Goal: Task Accomplishment & Management: Manage account settings

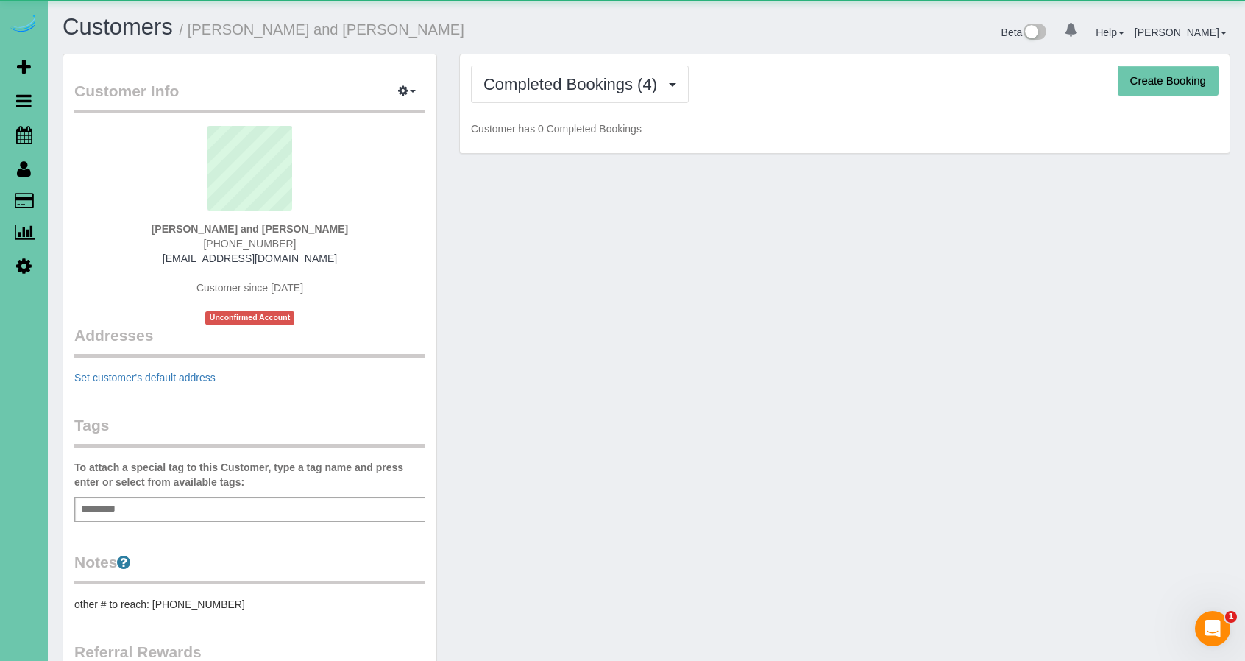
scroll to position [974, 1245]
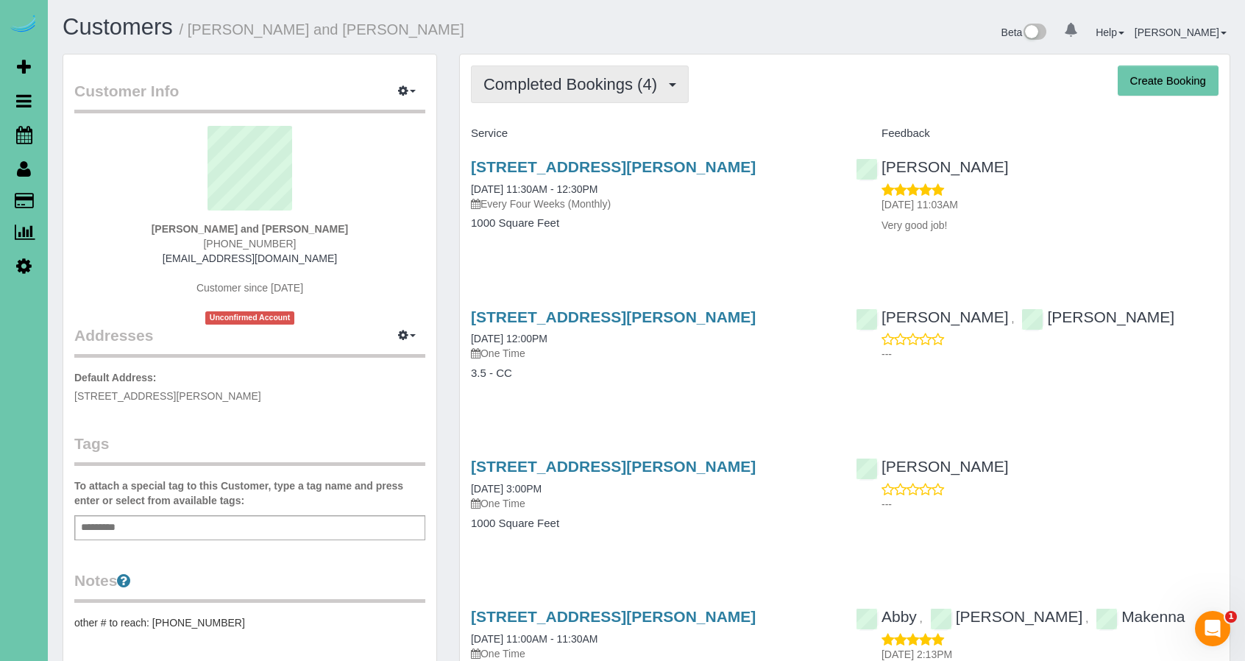
click at [618, 82] on span "Completed Bookings (4)" at bounding box center [573, 84] width 181 height 18
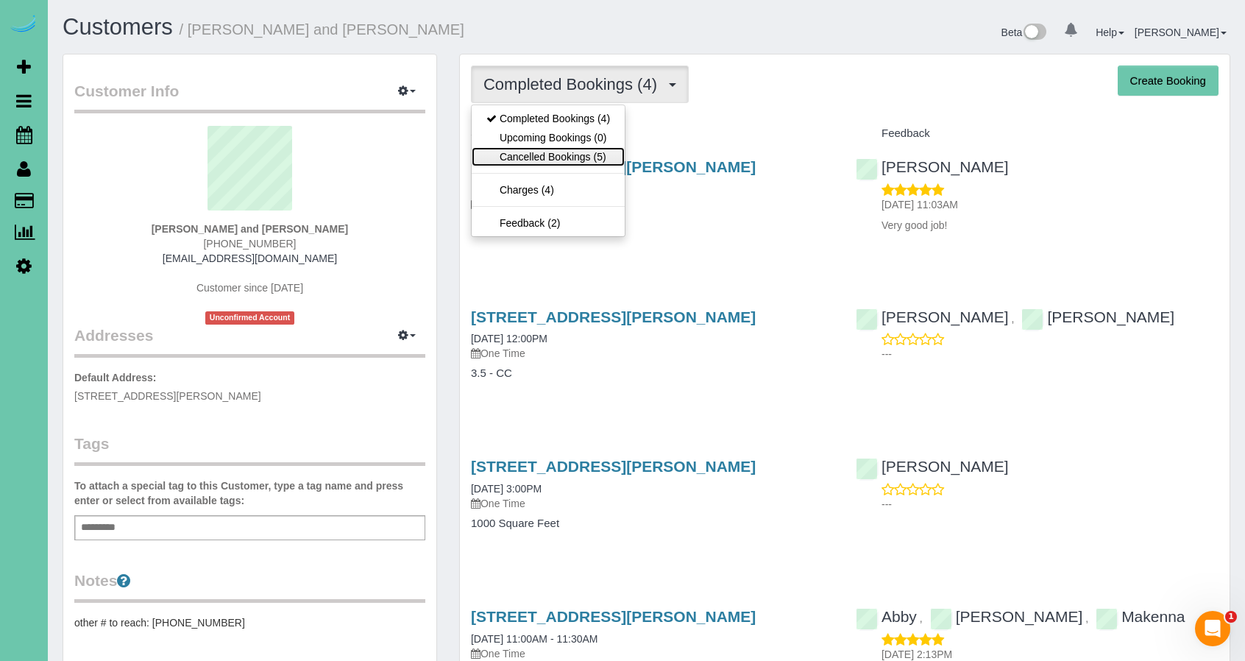
click at [561, 155] on link "Cancelled Bookings (5)" at bounding box center [548, 156] width 153 height 19
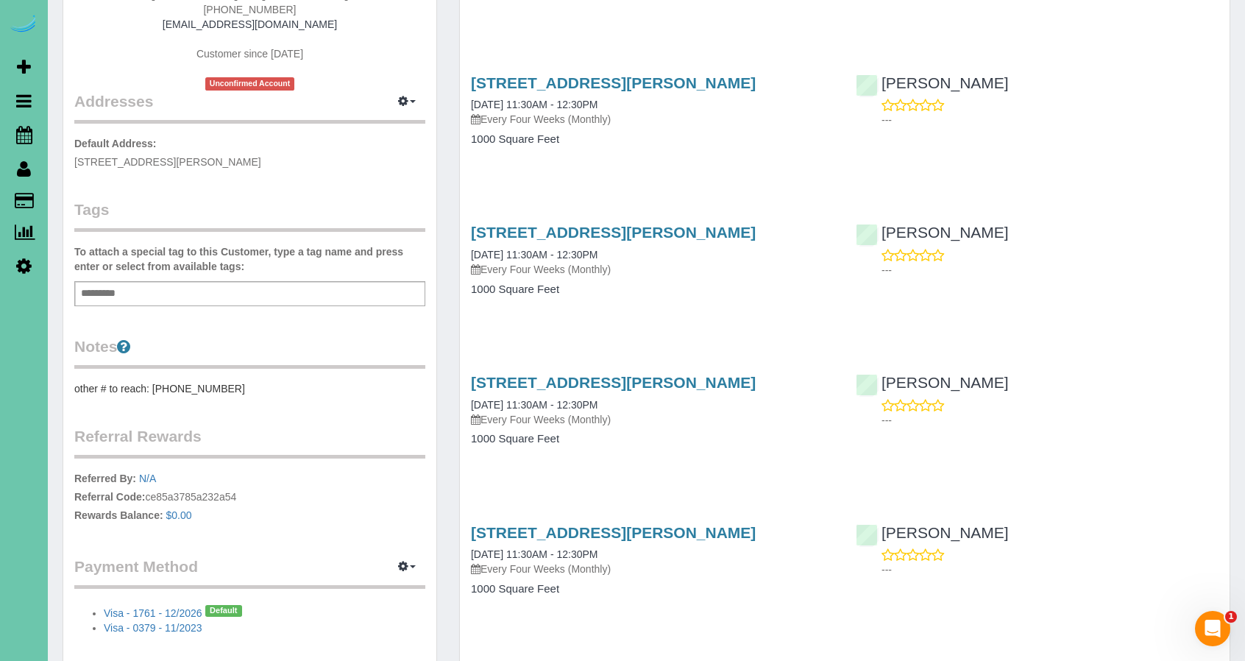
scroll to position [233, 0]
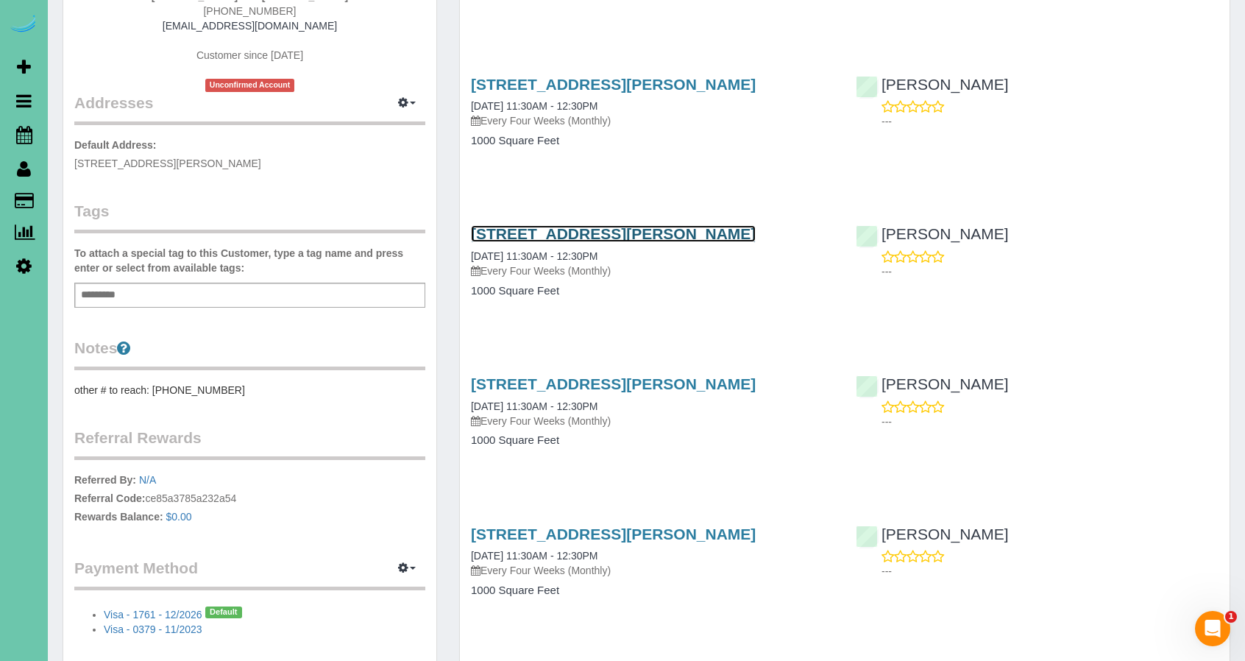
click at [507, 230] on link "[STREET_ADDRESS][PERSON_NAME]" at bounding box center [613, 233] width 285 height 17
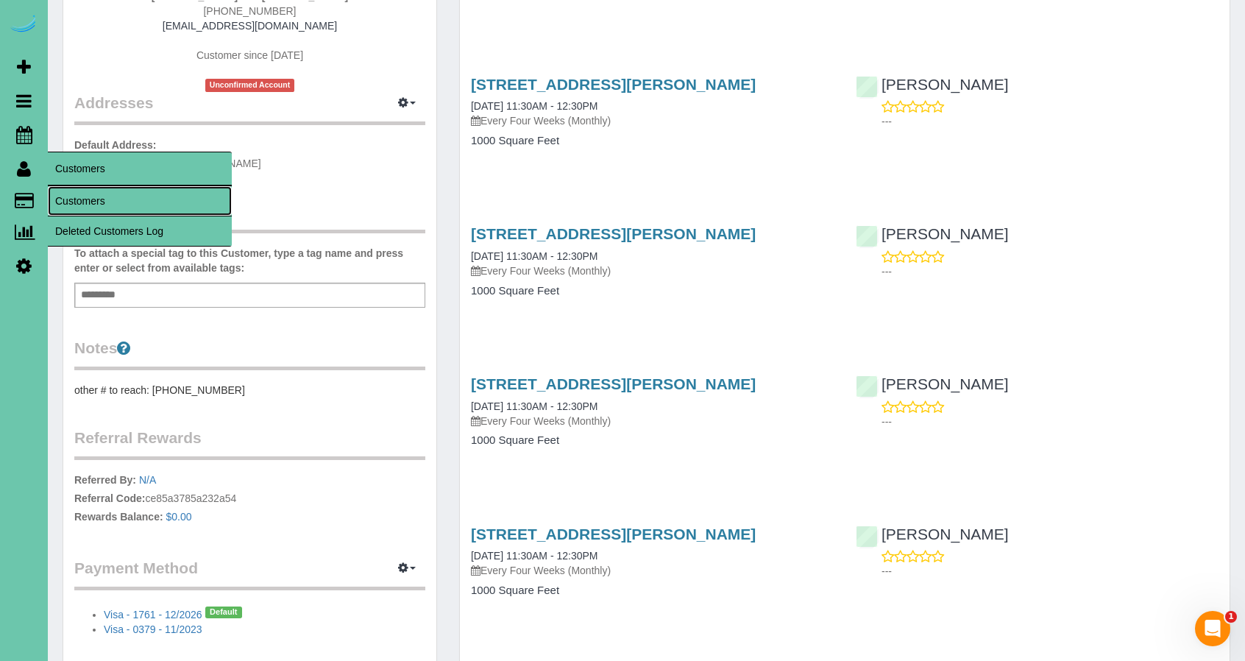
click at [76, 199] on link "Customers" at bounding box center [140, 200] width 184 height 29
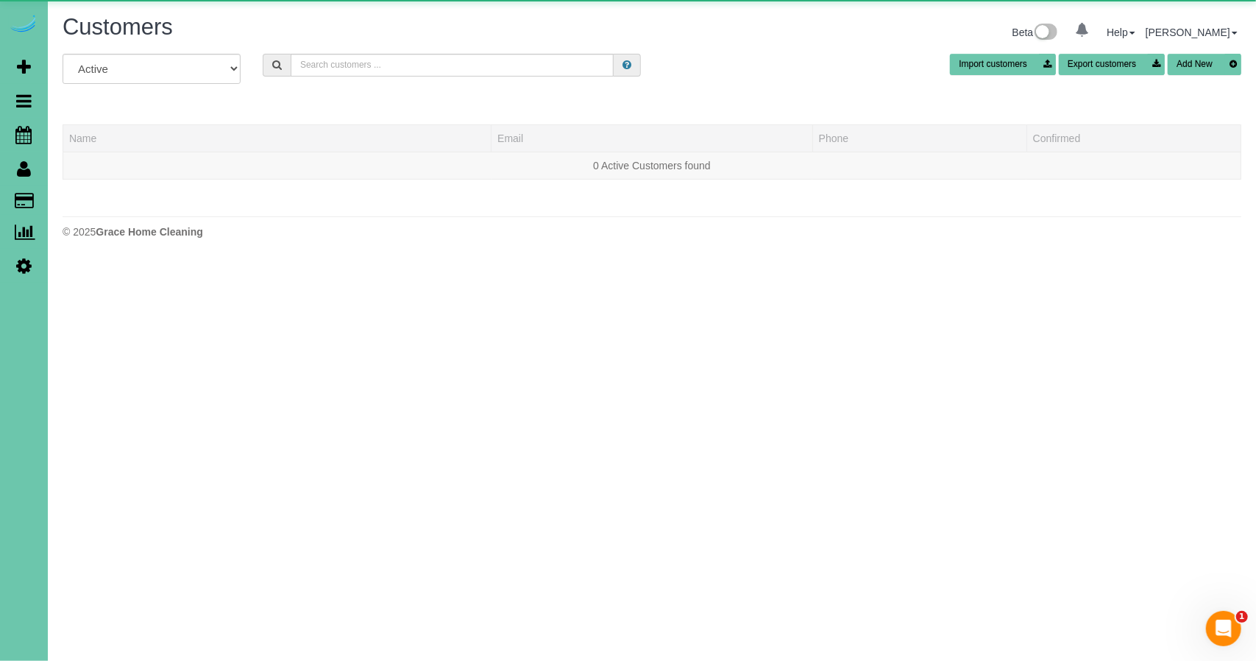
scroll to position [259, 1256]
click at [346, 67] on input "text" at bounding box center [452, 65] width 323 height 23
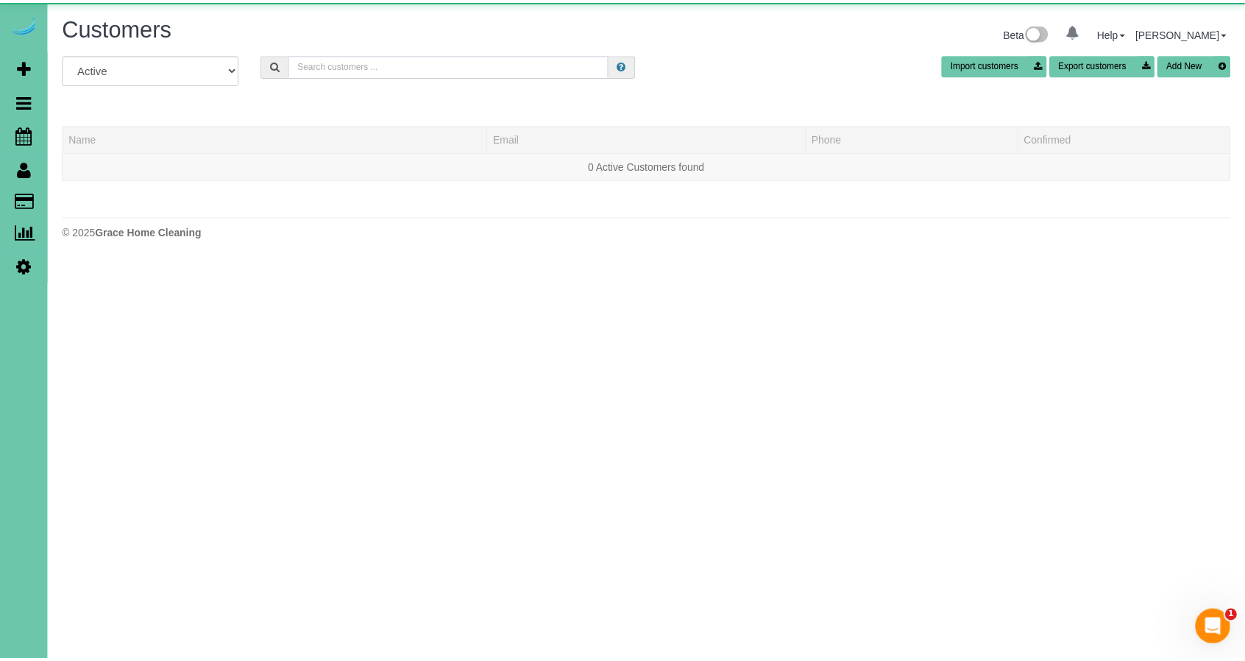
scroll to position [309, 1256]
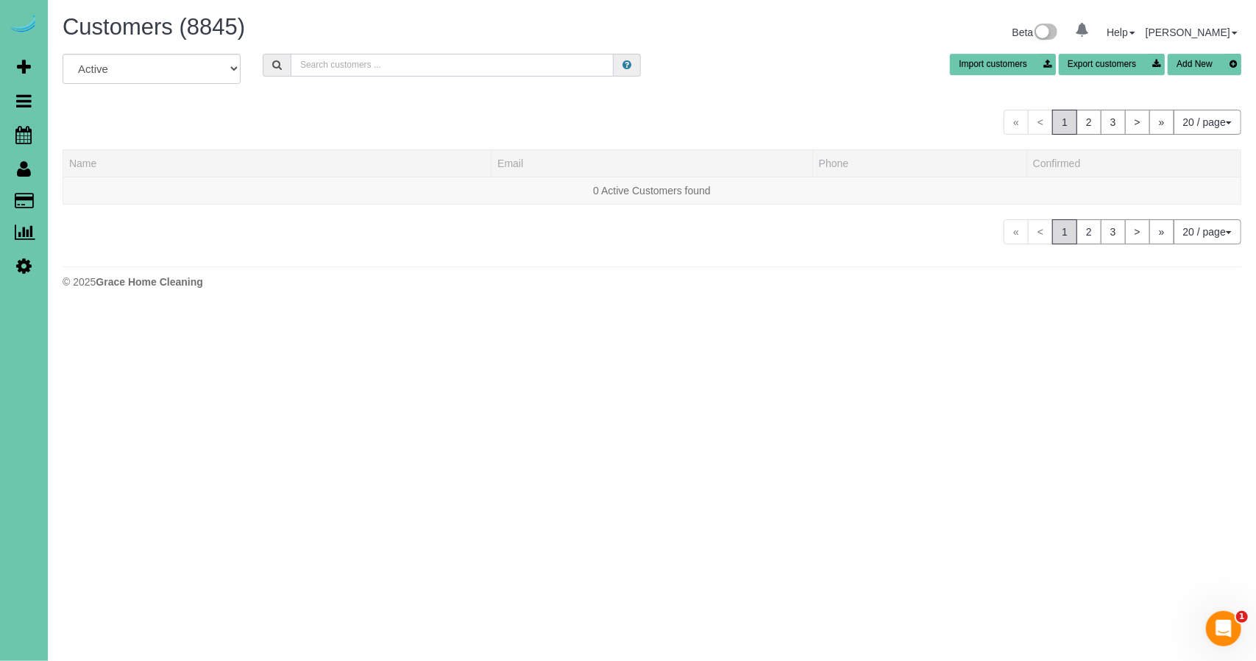
paste input "[PERSON_NAME]"
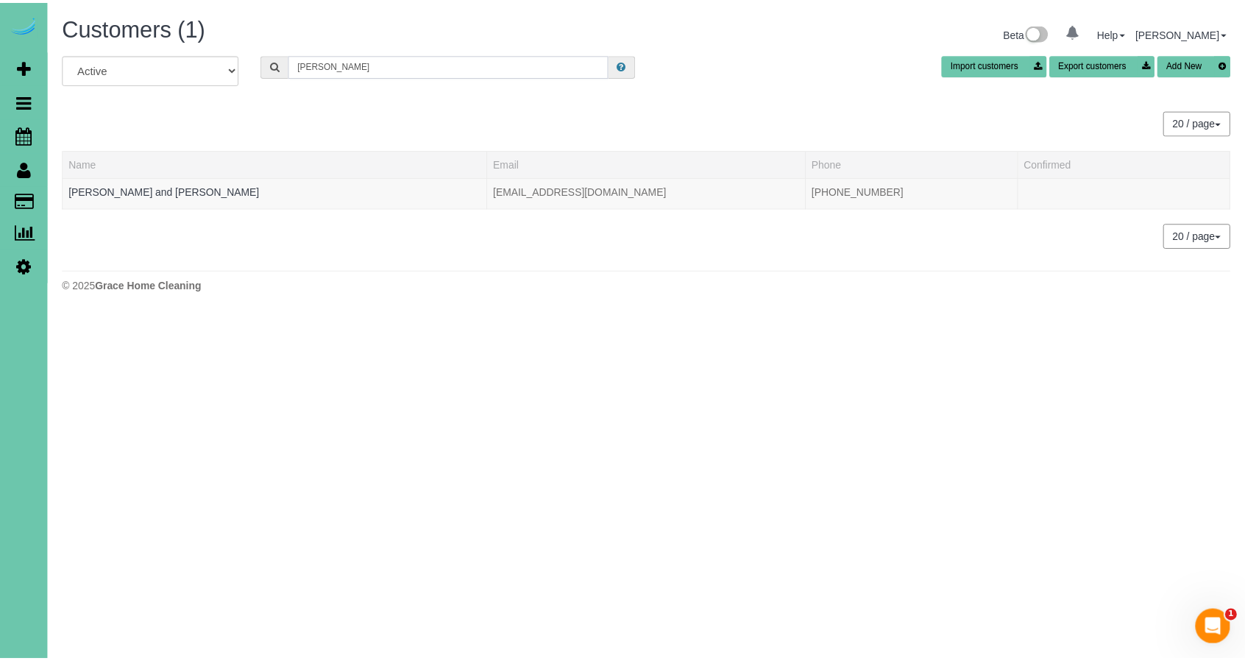
scroll to position [73275, 72331]
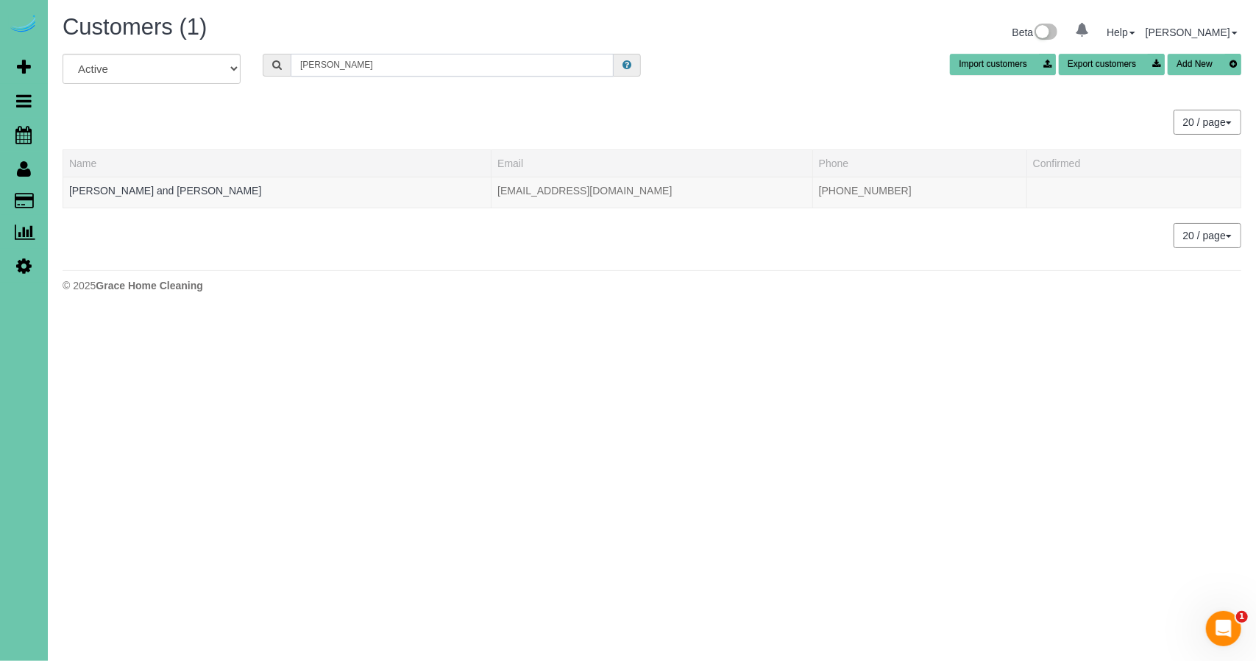
click at [322, 65] on input "[PERSON_NAME]" at bounding box center [452, 65] width 323 height 23
type input "doneski"
click at [118, 185] on link "Alyssa Doneski" at bounding box center [111, 191] width 85 height 12
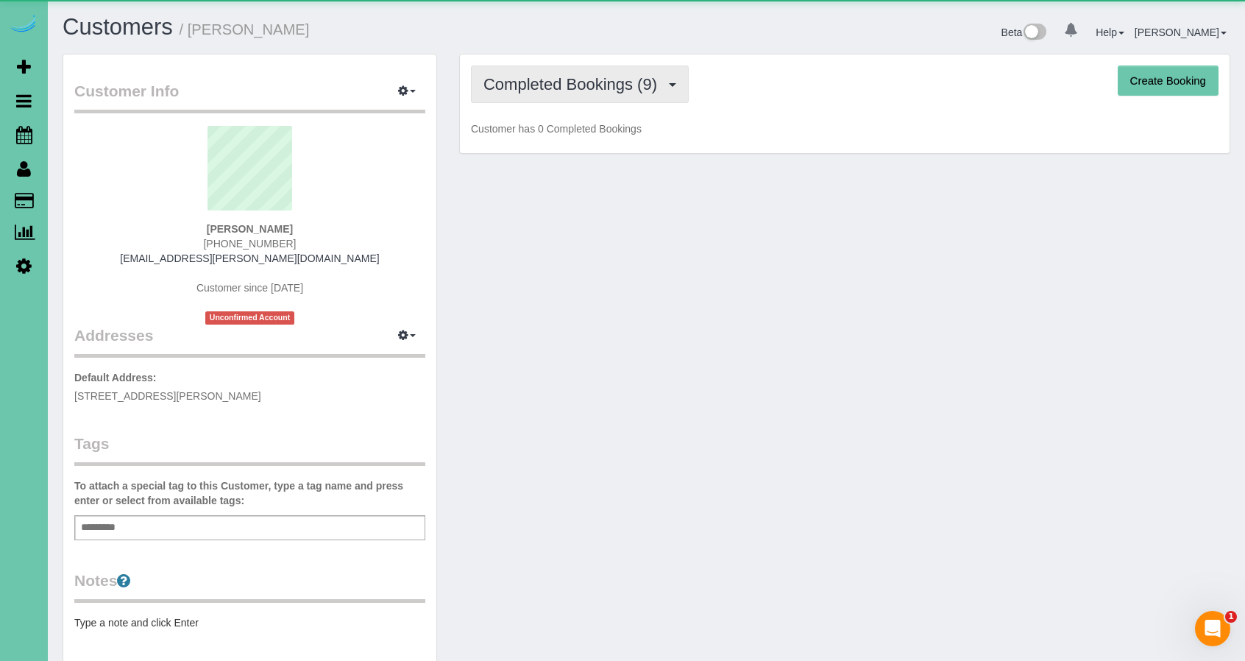
scroll to position [960, 1245]
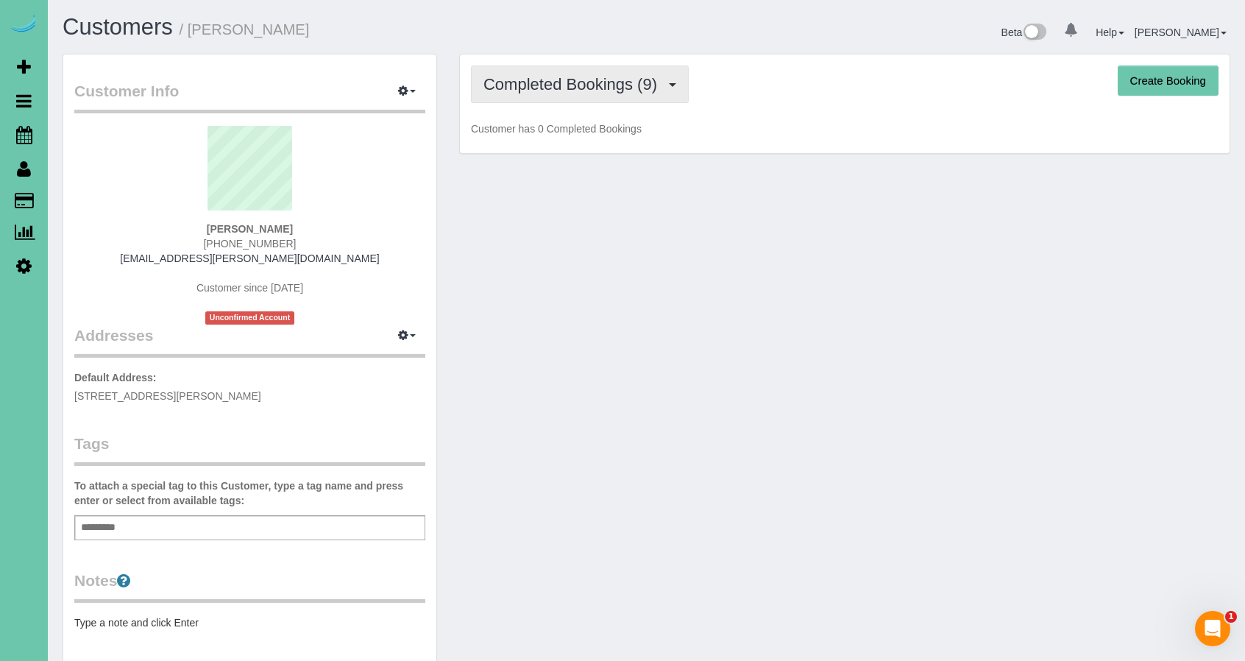
click at [542, 93] on button "Completed Bookings (9)" at bounding box center [580, 84] width 218 height 38
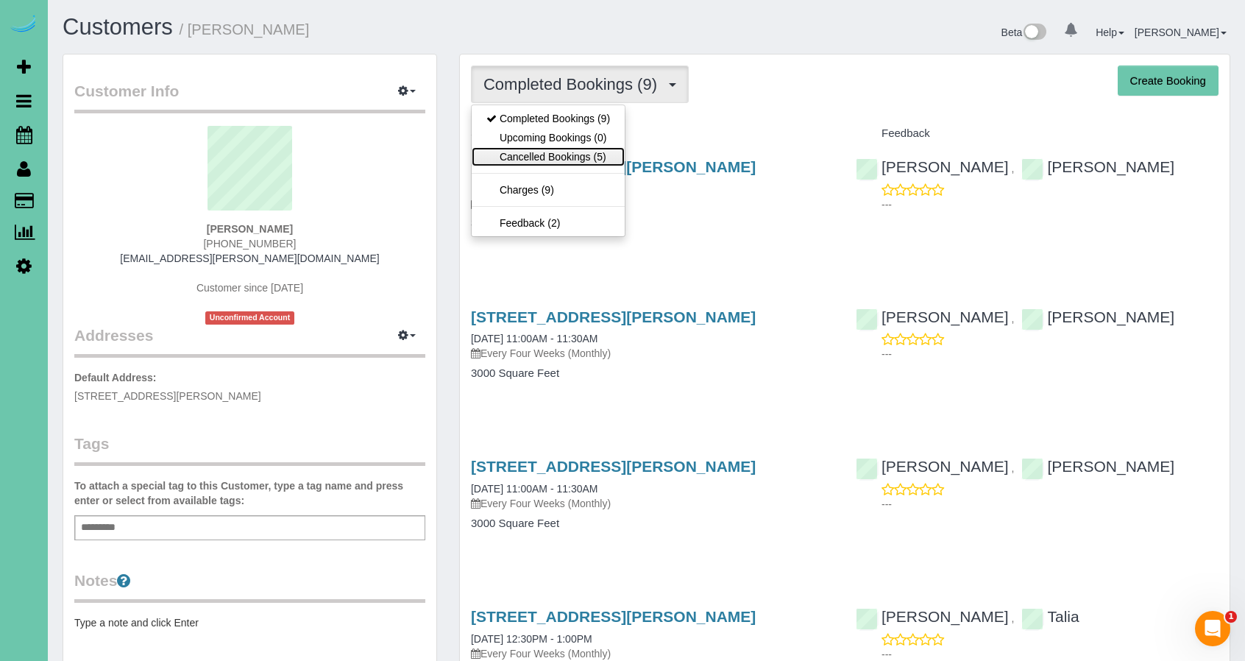
click at [529, 152] on link "Cancelled Bookings (5)" at bounding box center [548, 156] width 153 height 19
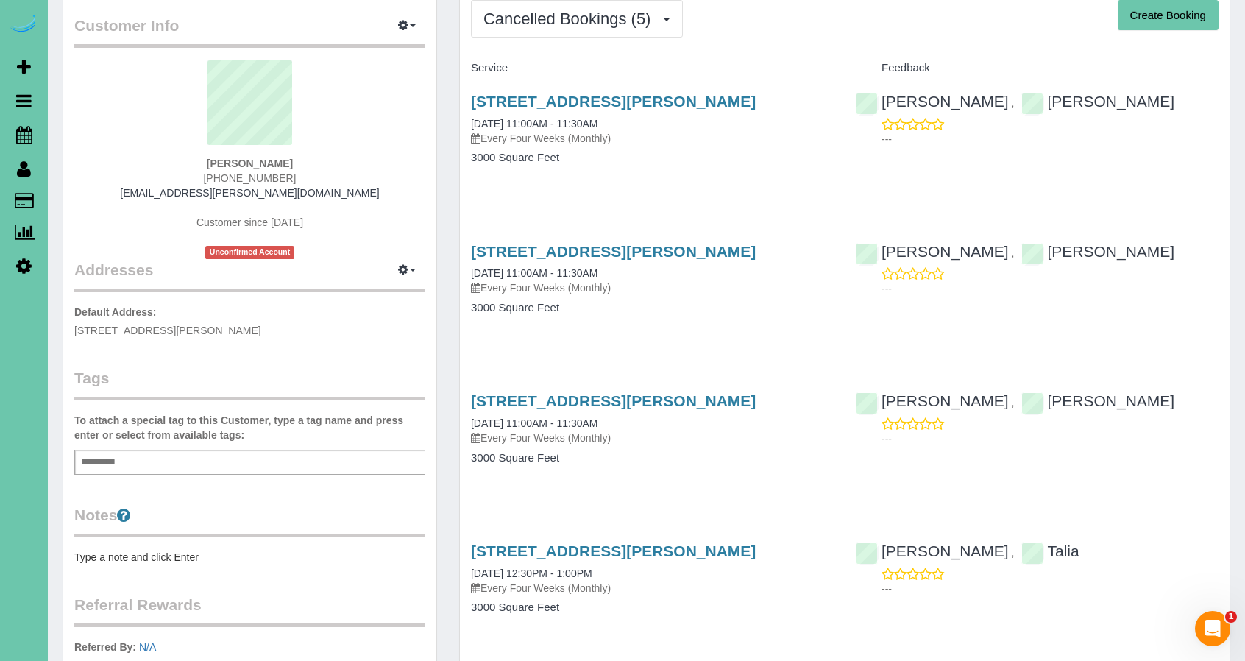
scroll to position [62, 0]
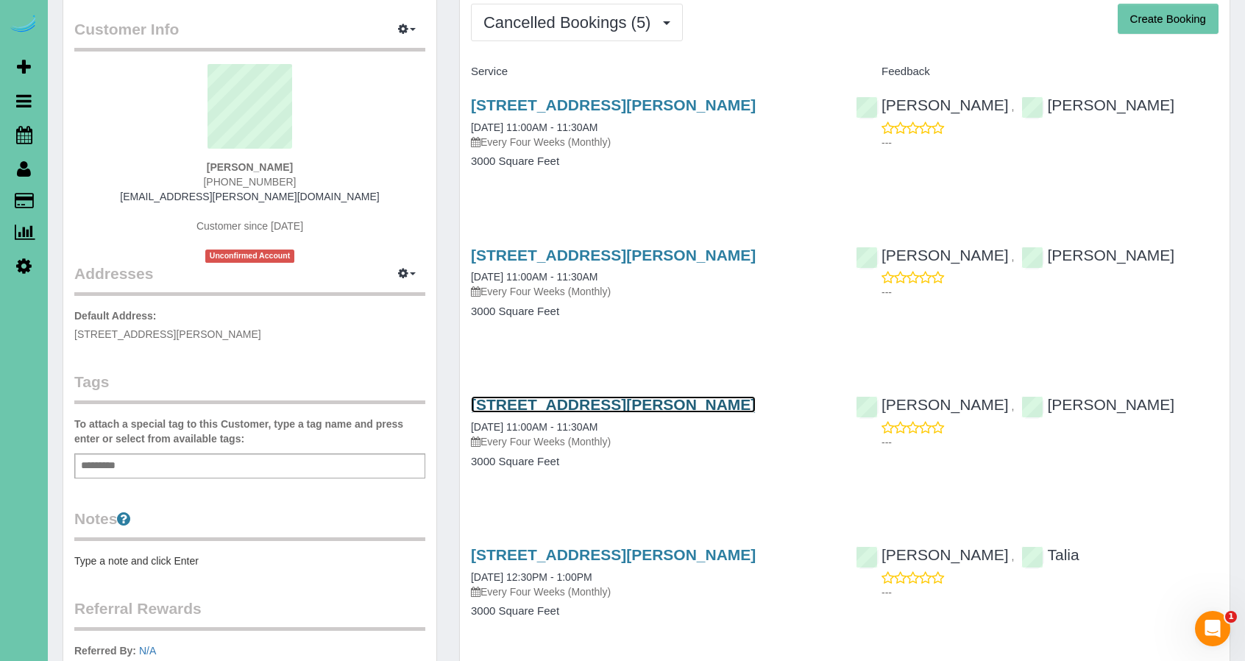
click at [603, 401] on link "15861 Seward St, Omaha, NE 68118" at bounding box center [613, 404] width 285 height 17
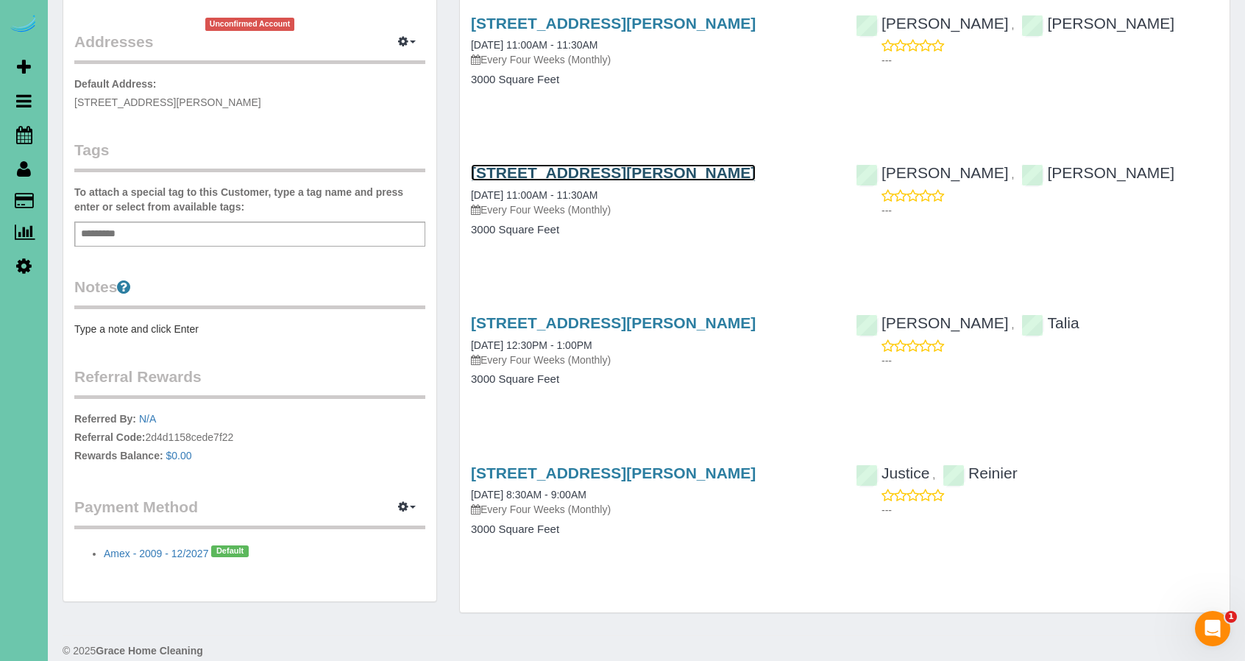
scroll to position [295, 0]
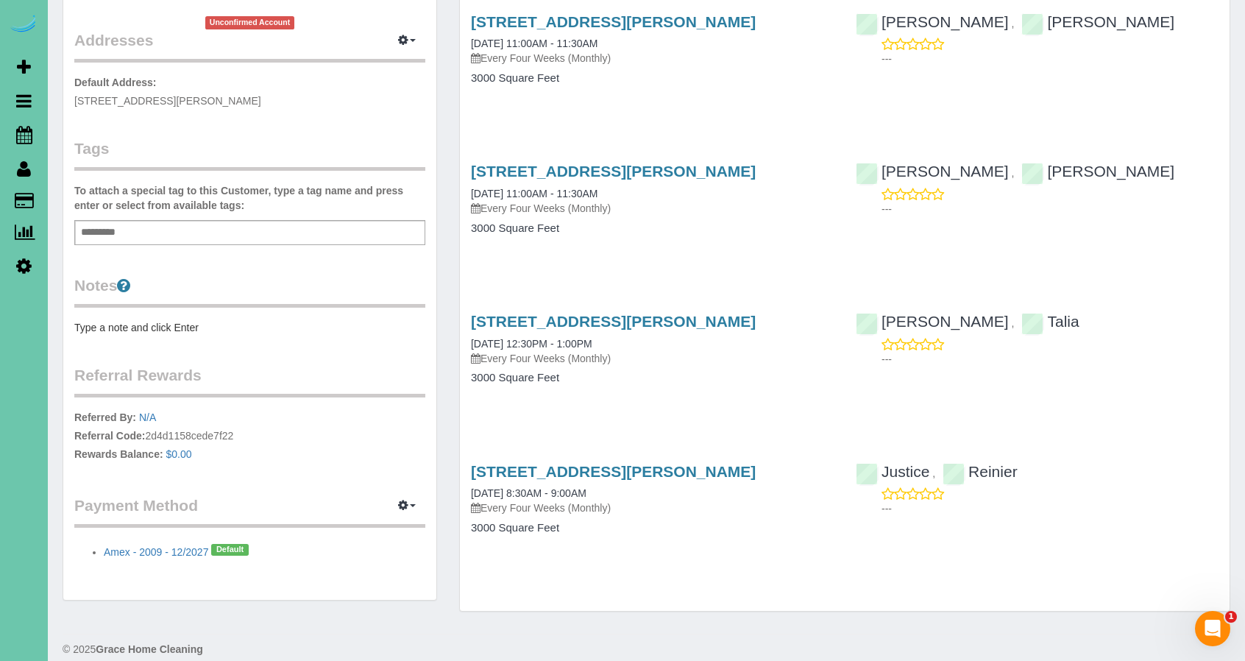
drag, startPoint x: 1217, startPoint y: 409, endPoint x: 1225, endPoint y: 354, distance: 55.8
click at [1225, 354] on div "15861 Seward St, Omaha, NE 68118 05/13/2025 12:30PM - 1:00PM Every Four Weeks (…" at bounding box center [845, 356] width 770 height 113
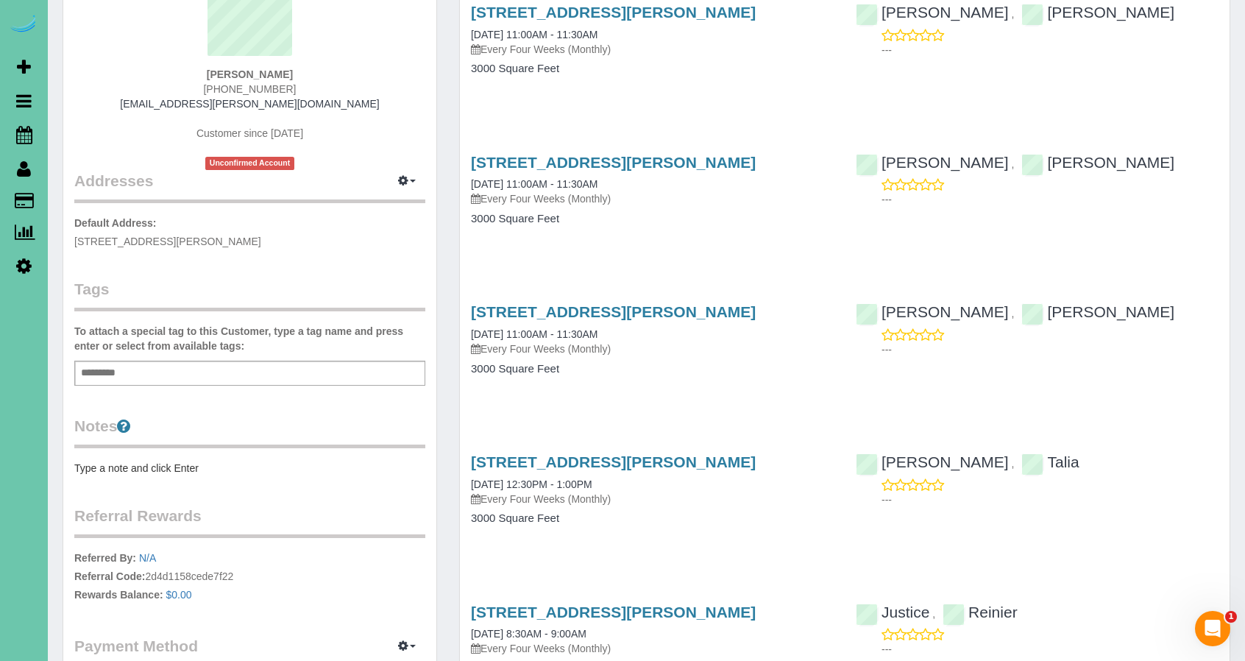
scroll to position [0, 0]
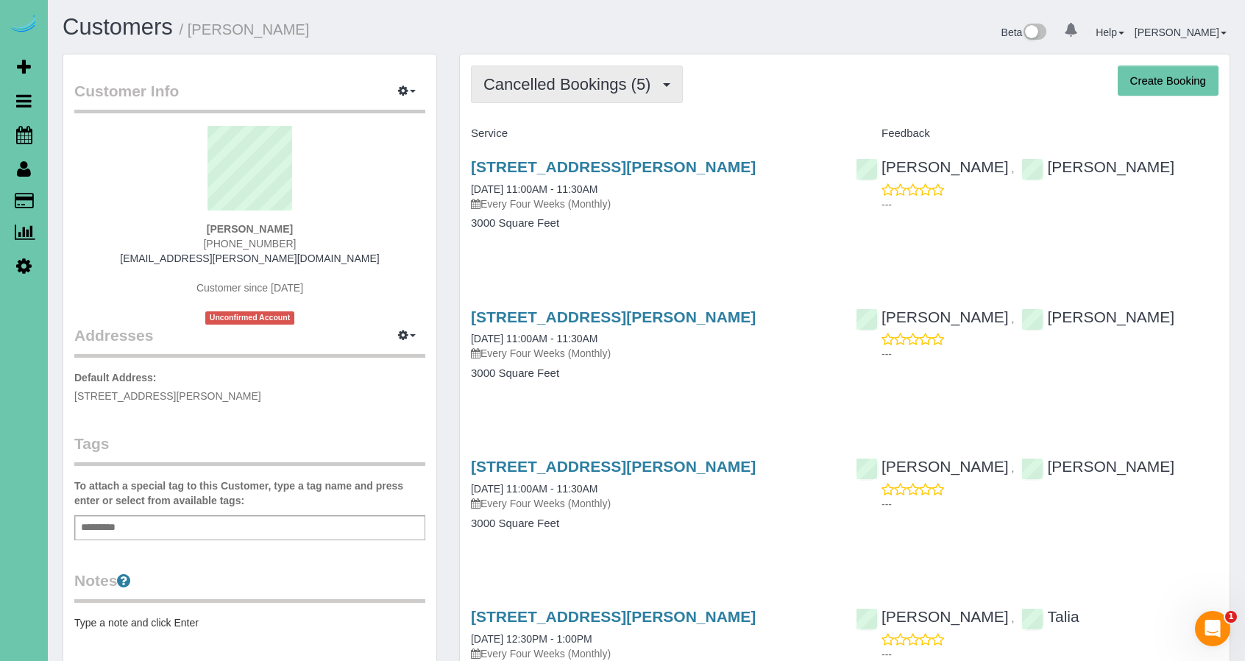
click at [502, 83] on span "Cancelled Bookings (5)" at bounding box center [570, 84] width 174 height 18
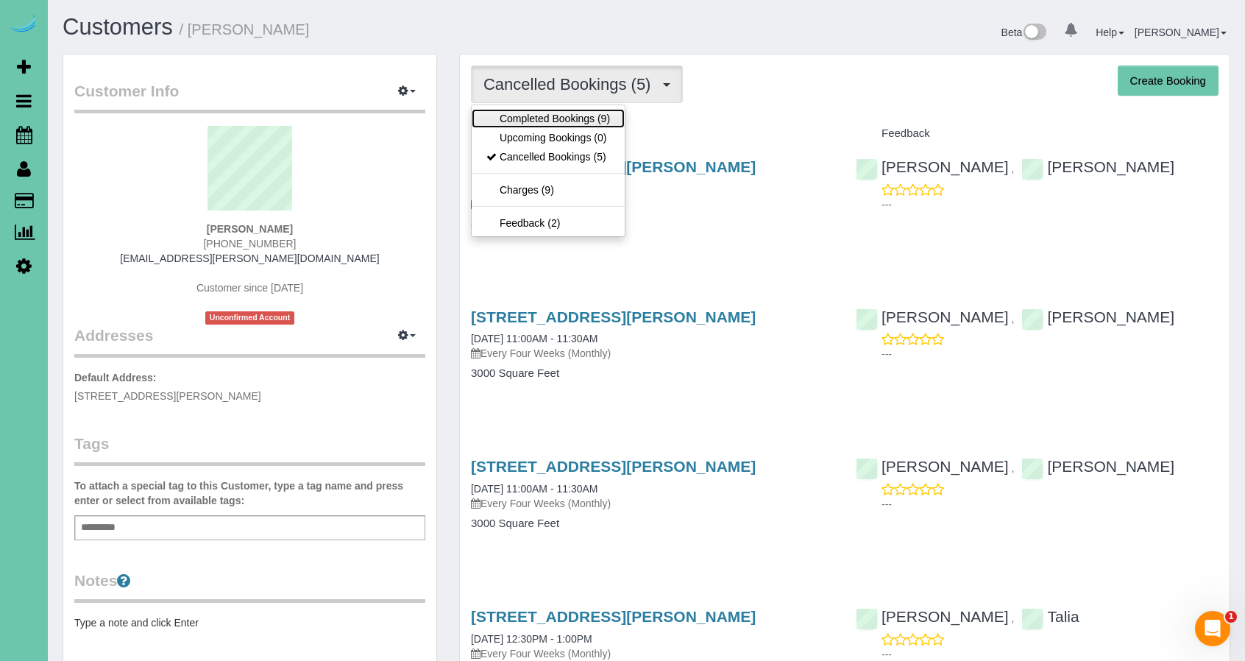
click at [505, 124] on link "Completed Bookings (9)" at bounding box center [548, 118] width 153 height 19
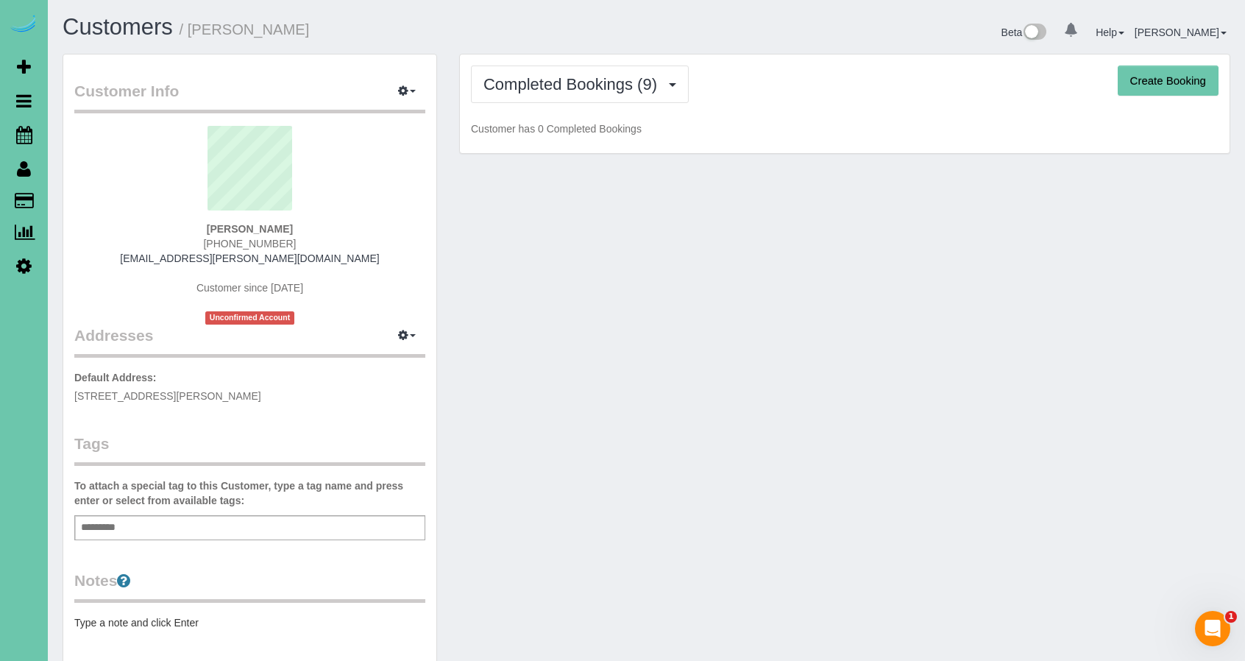
scroll to position [1690, 1245]
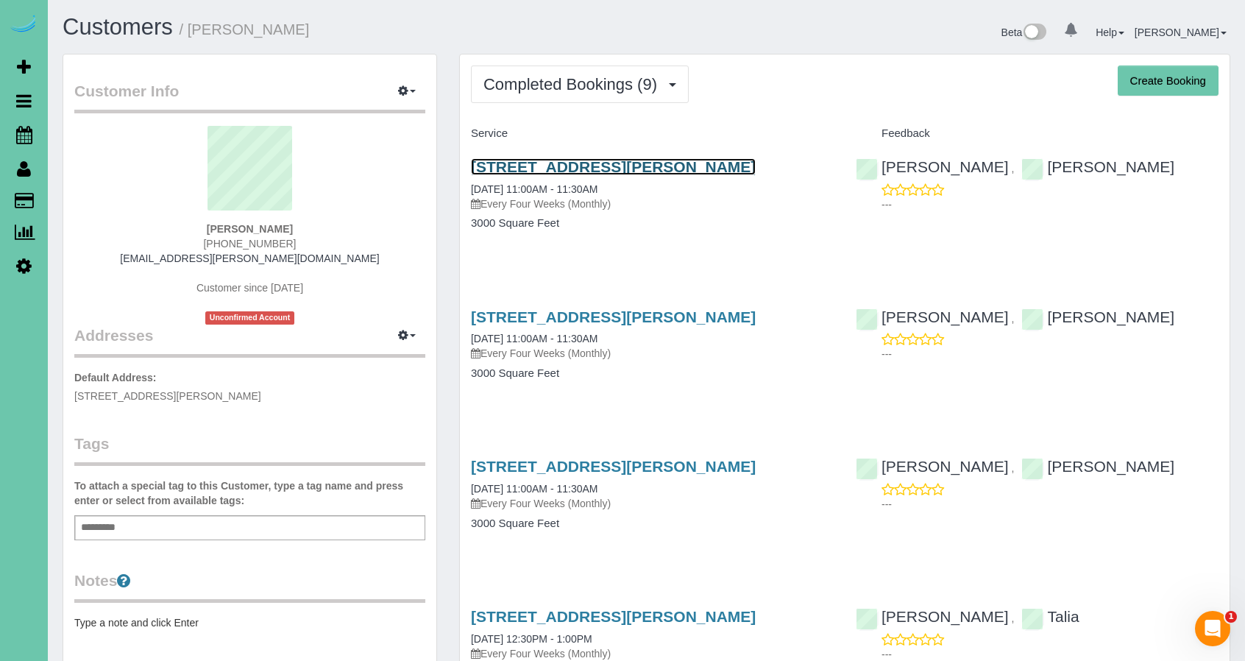
click at [545, 166] on link "15861 Seward St, Omaha, NE 68118" at bounding box center [613, 166] width 285 height 17
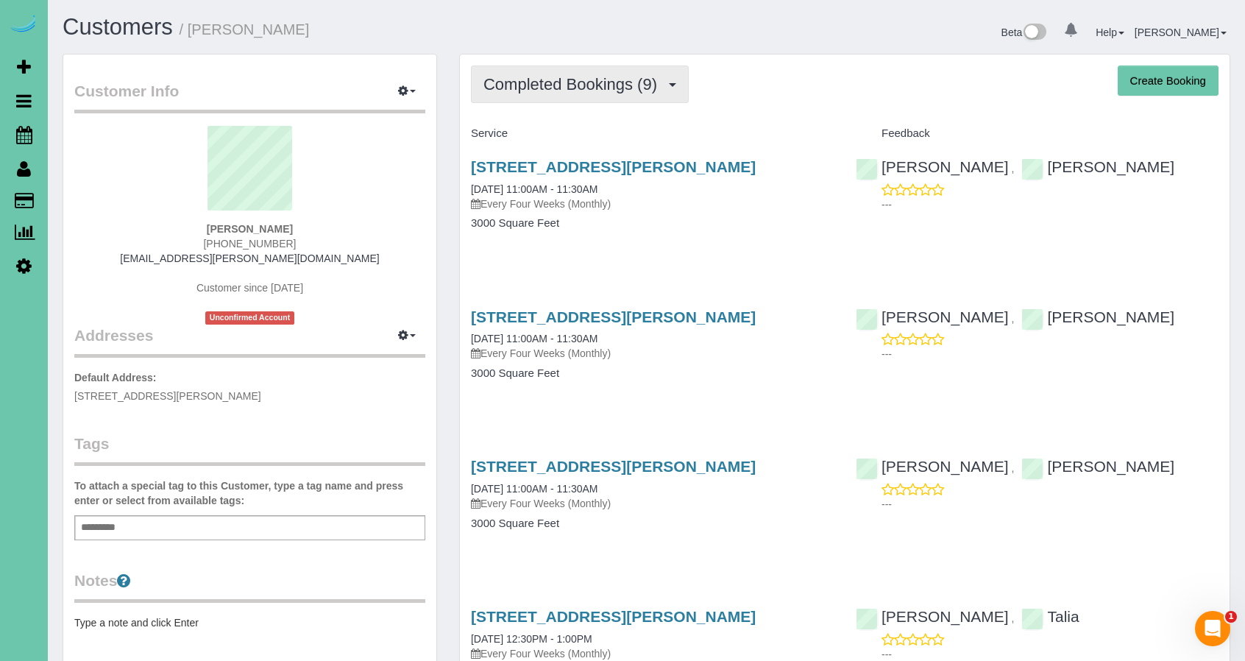
click at [531, 88] on span "Completed Bookings (9)" at bounding box center [573, 84] width 181 height 18
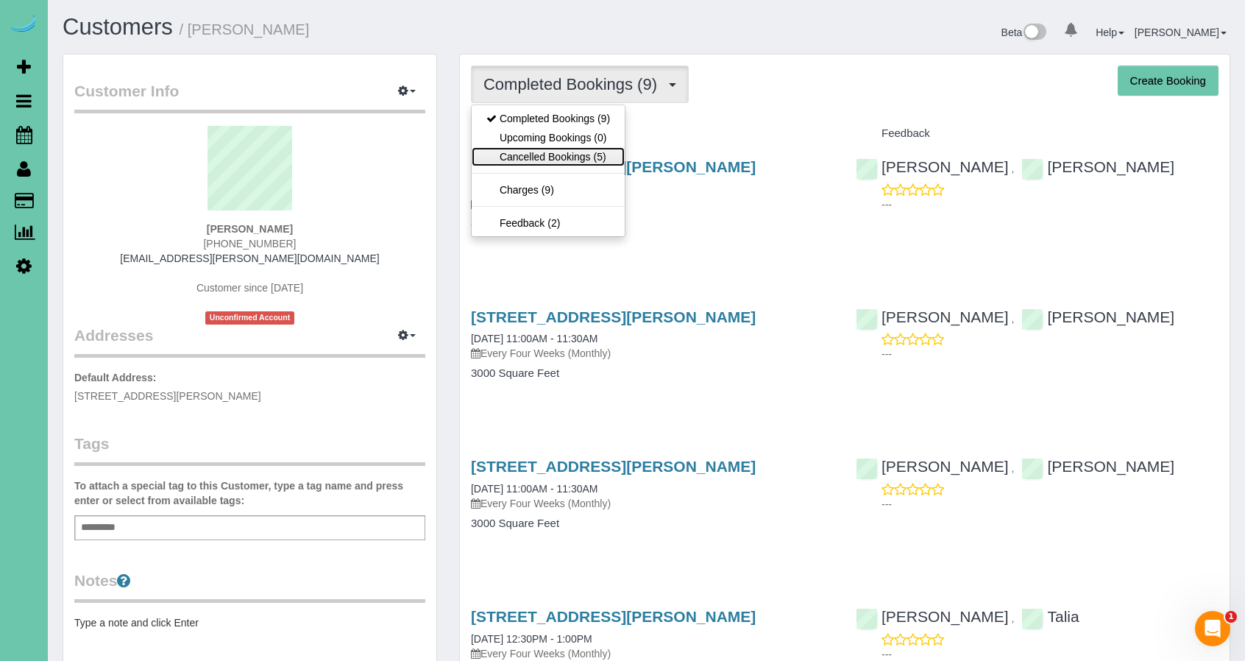
click at [514, 155] on link "Cancelled Bookings (5)" at bounding box center [548, 156] width 153 height 19
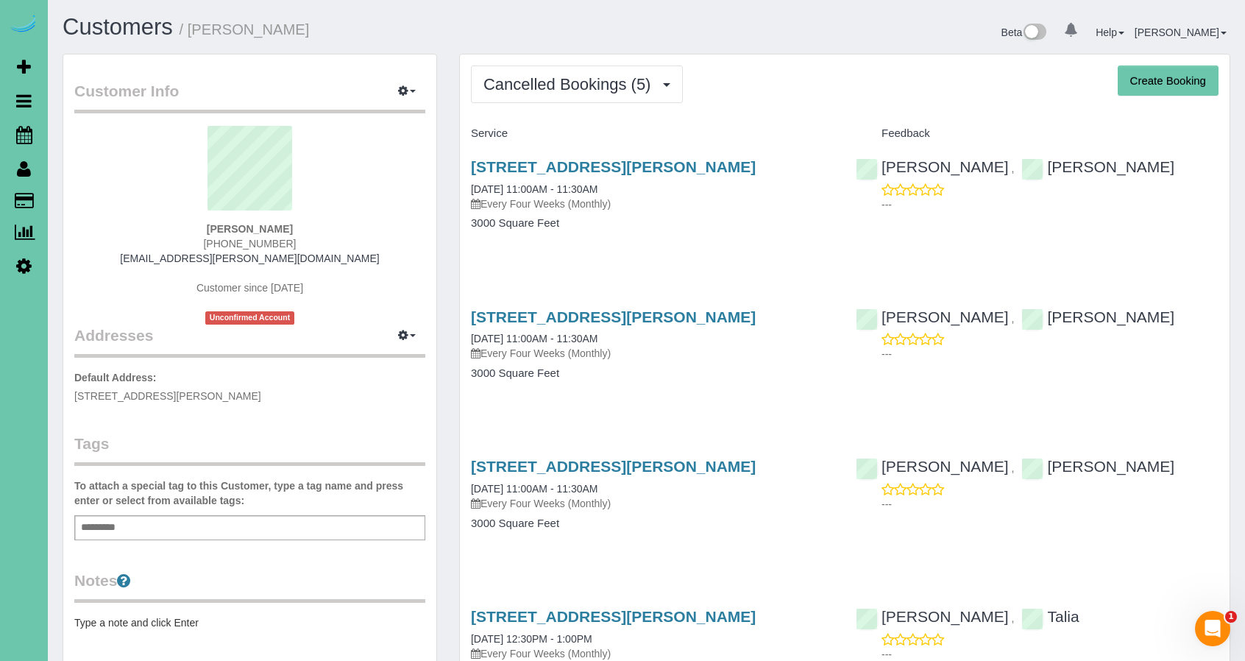
scroll to position [221, 0]
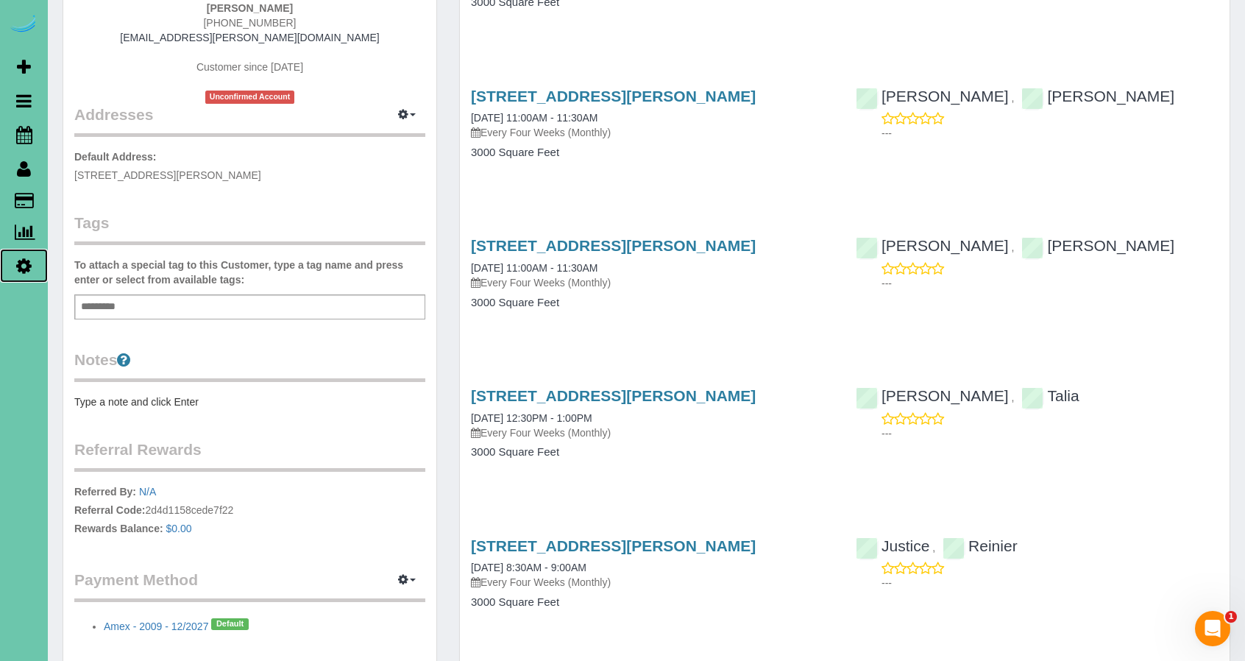
click at [24, 261] on icon at bounding box center [23, 266] width 15 height 18
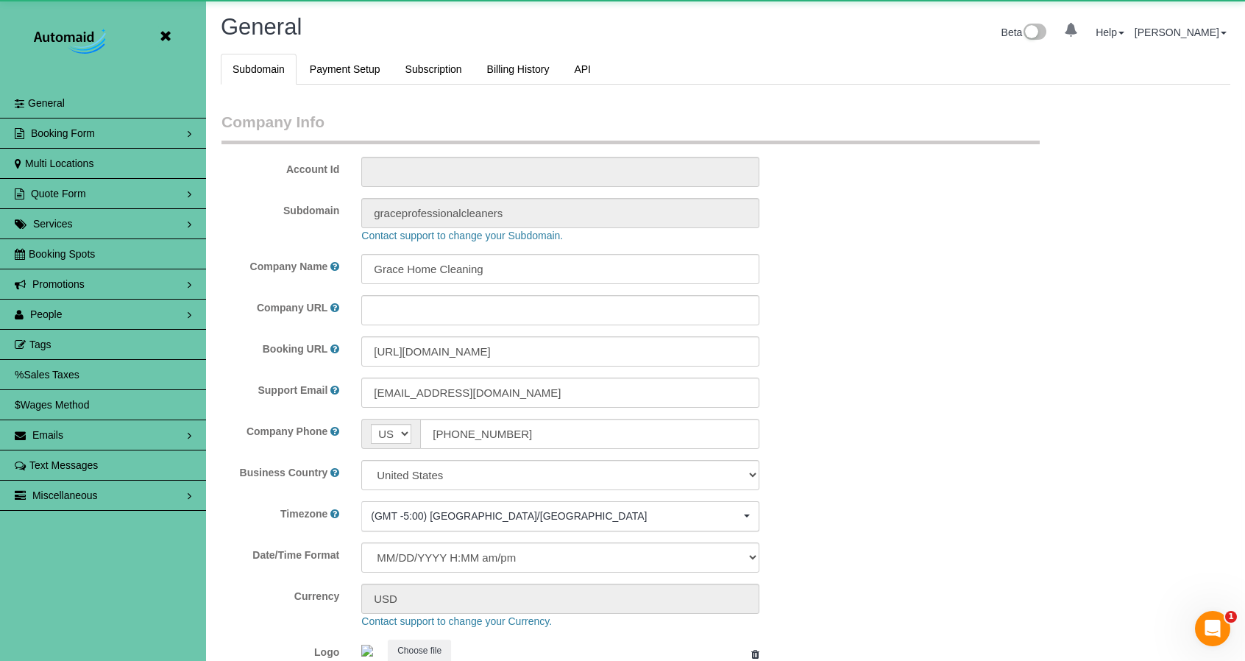
scroll to position [3130, 1245]
select select "5796"
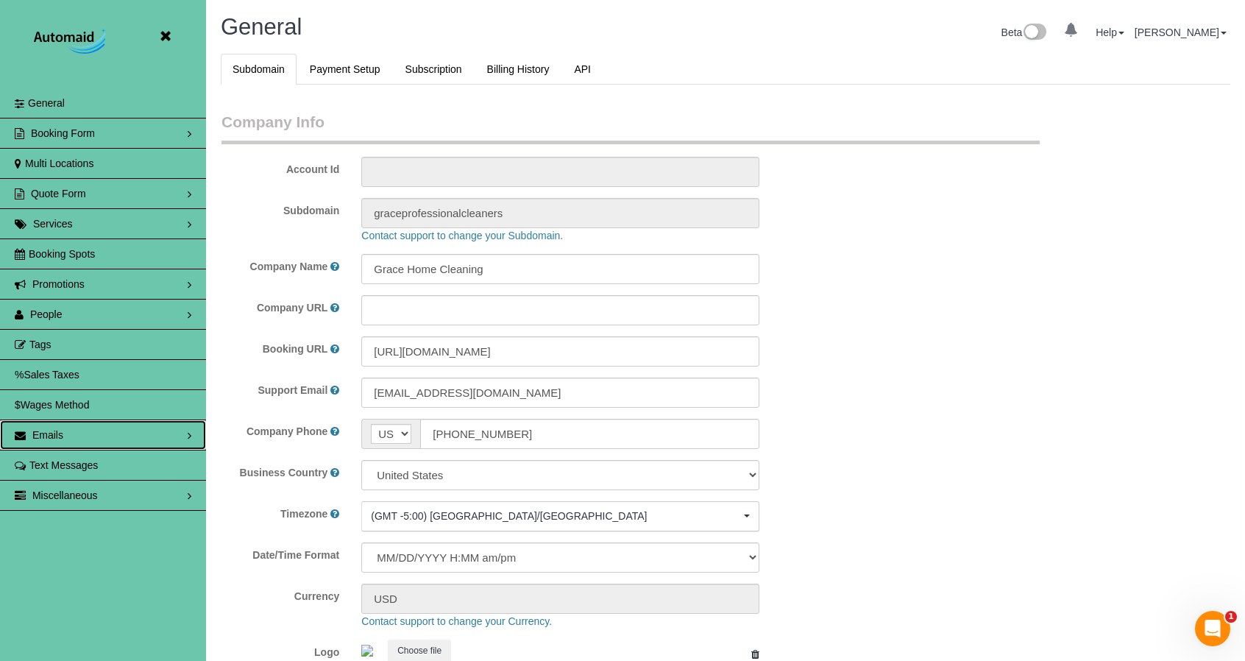
click at [42, 439] on link "Emails" at bounding box center [103, 434] width 206 height 29
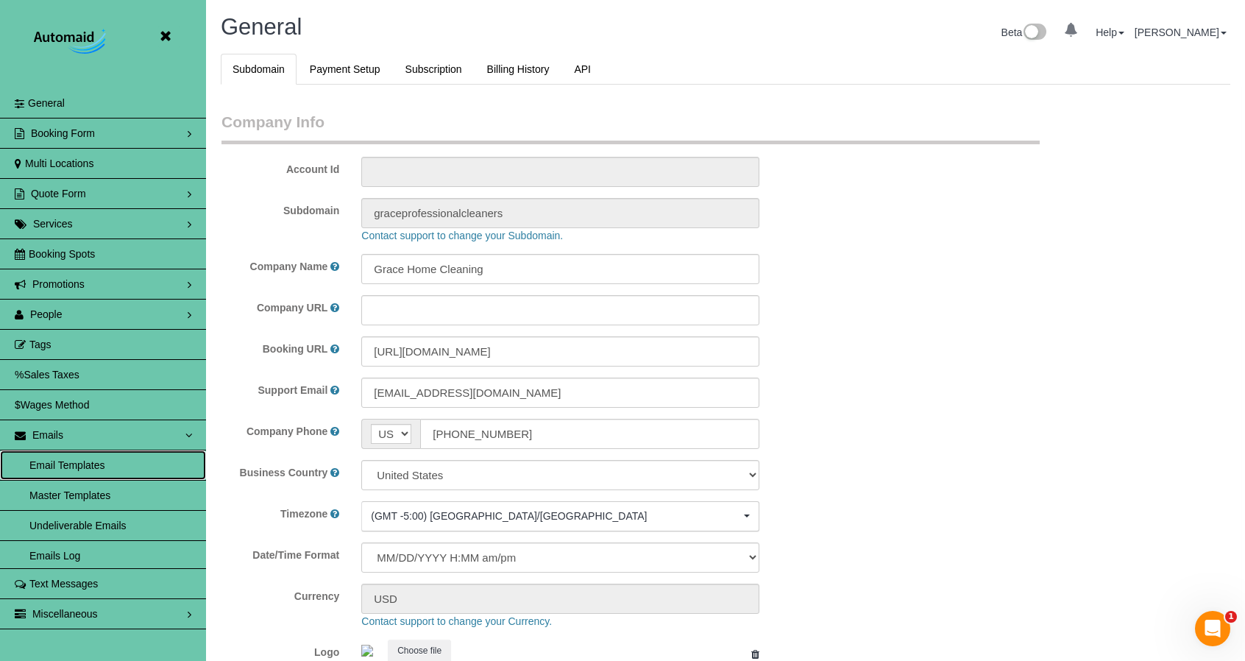
click at [78, 460] on link "Email Templates" at bounding box center [103, 464] width 206 height 29
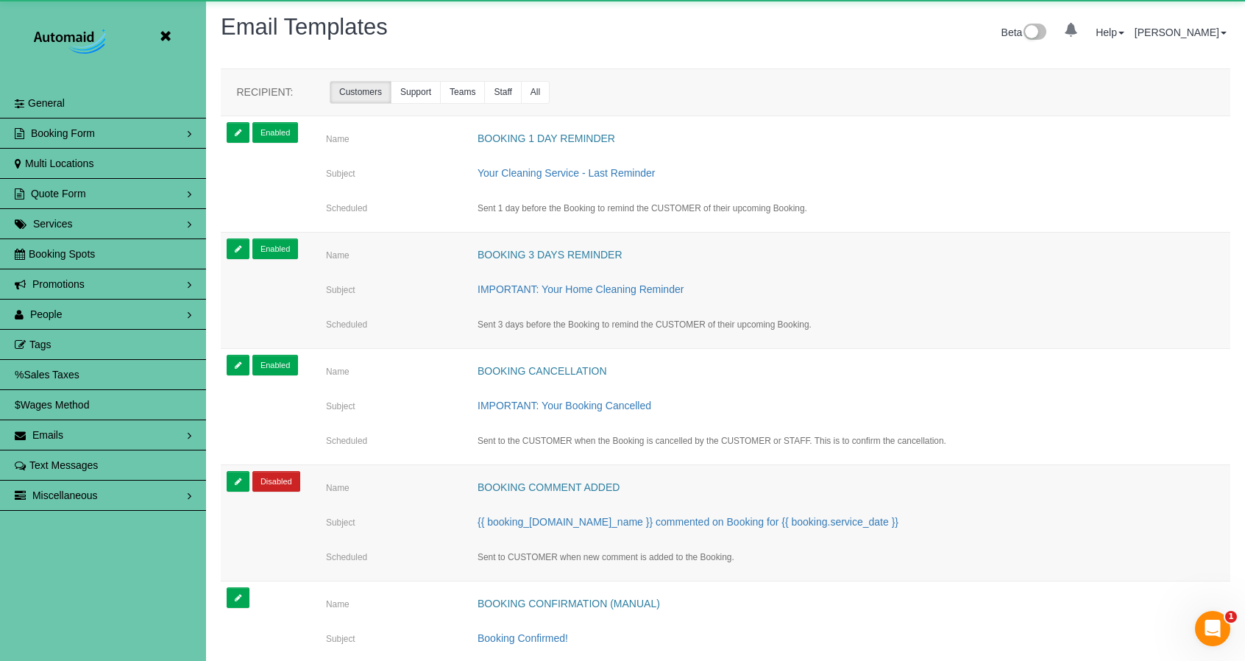
scroll to position [3227, 1245]
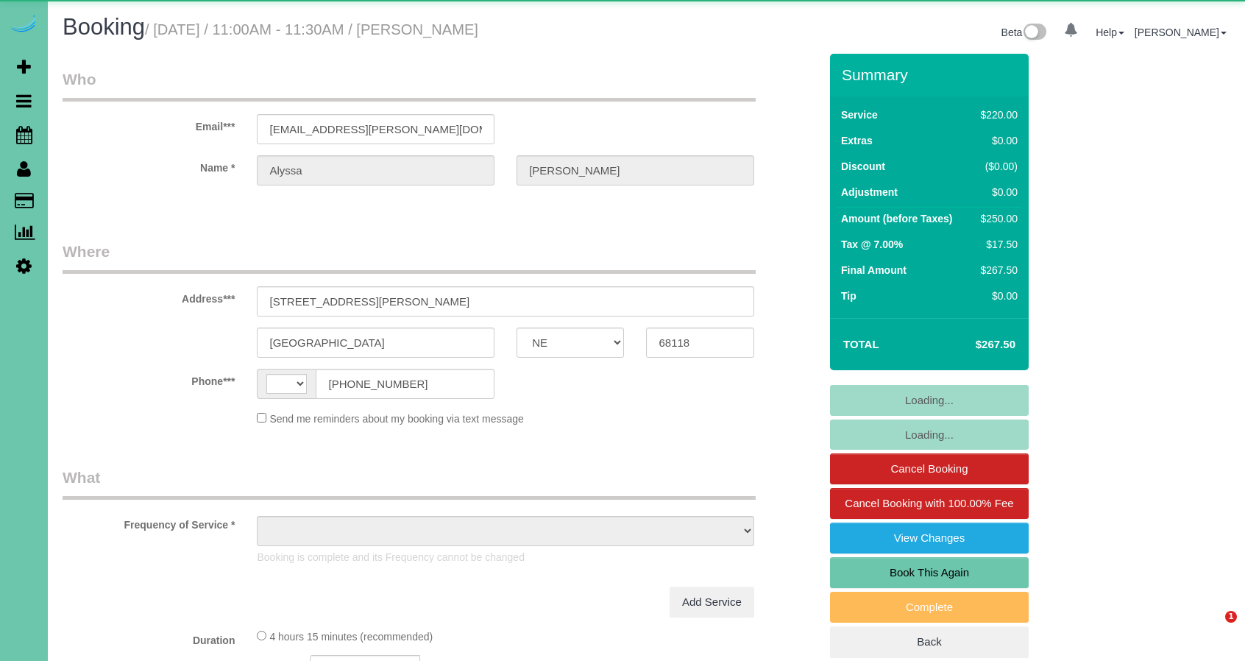
select select "NE"
select select "string:[GEOGRAPHIC_DATA]"
select select "object:383"
select select "string:fspay-2966b533-5022-42b3-866b-aa617204b3c5"
select select "object:916"
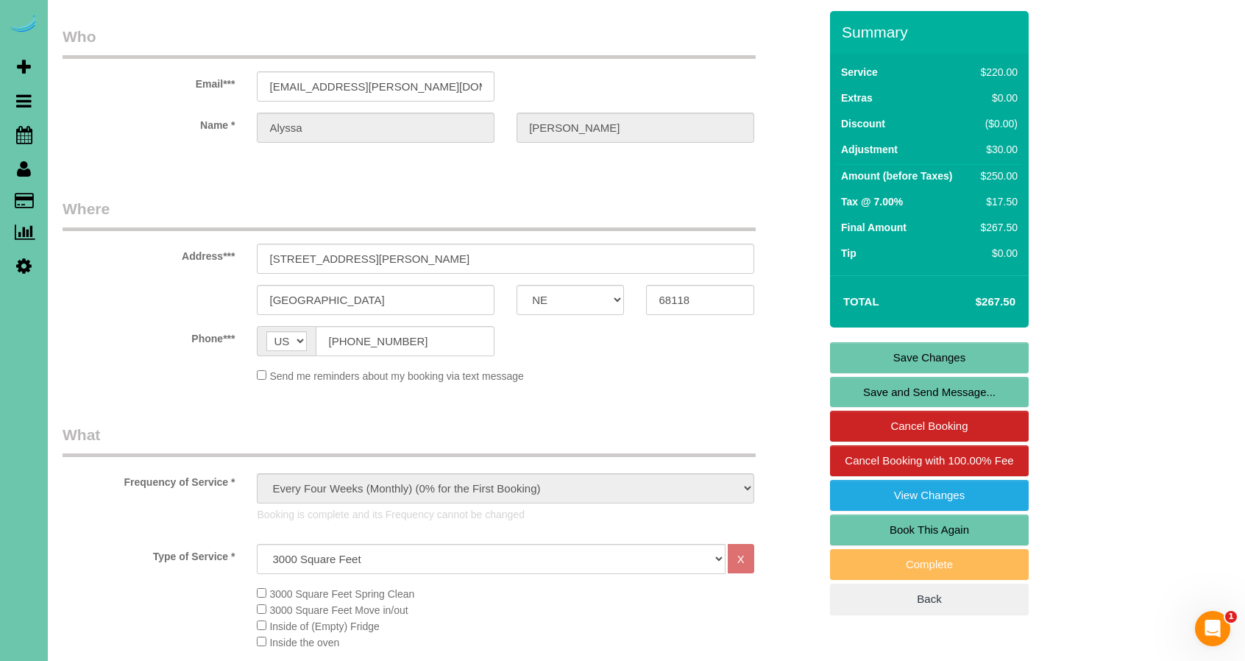
scroll to position [16, 0]
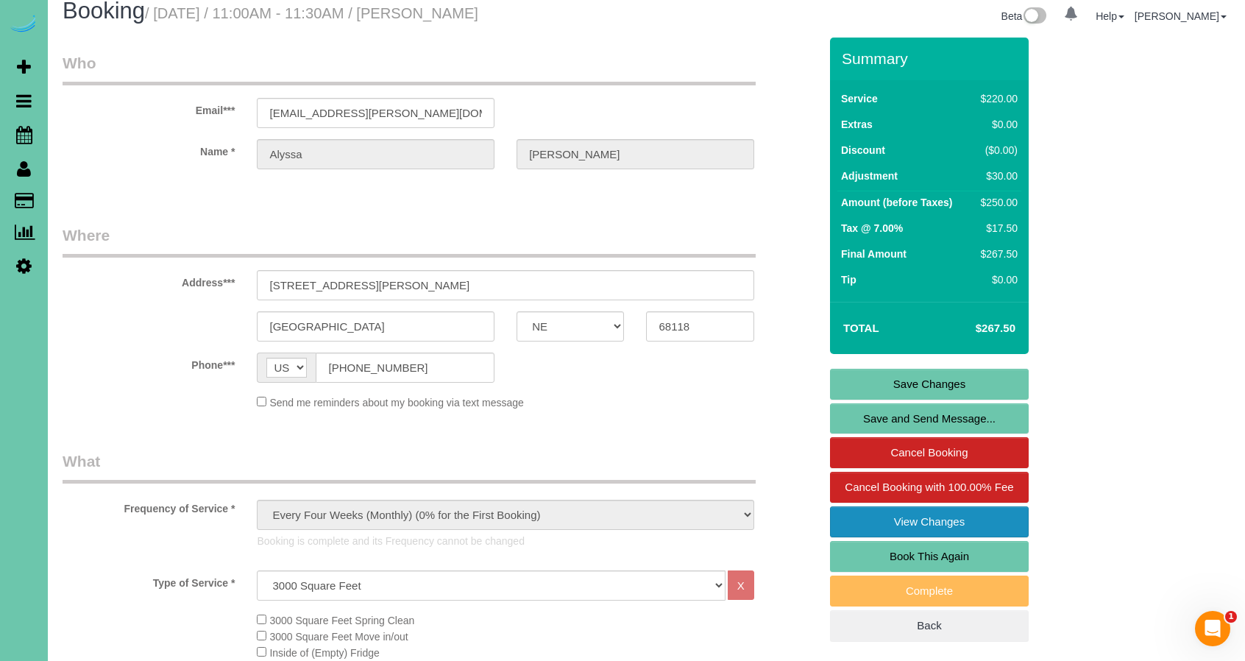
click at [963, 516] on link "View Changes" at bounding box center [929, 521] width 199 height 31
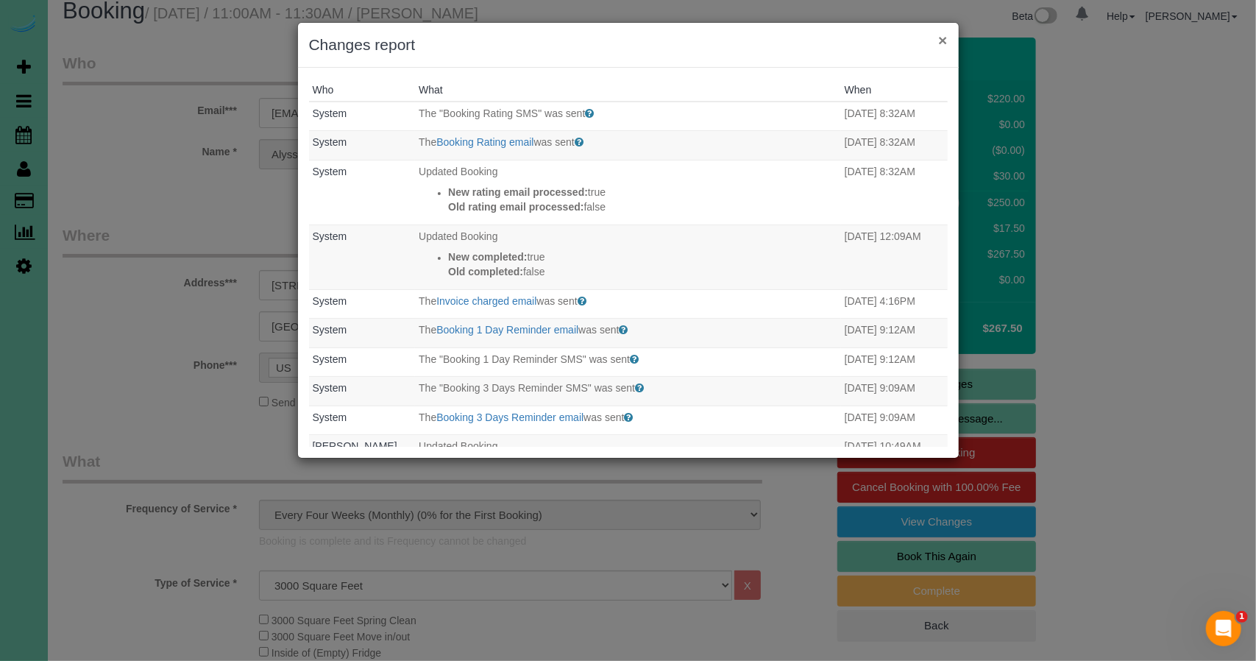
click at [943, 38] on button "×" at bounding box center [942, 39] width 9 height 15
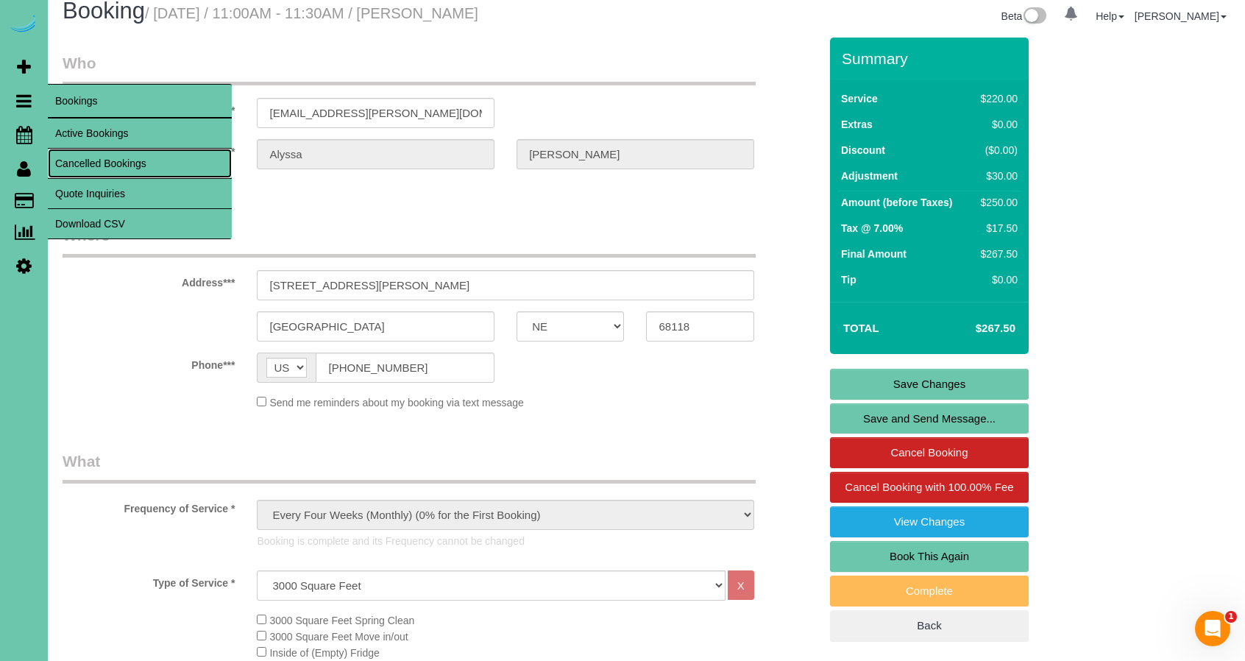
click at [99, 163] on link "Cancelled Bookings" at bounding box center [140, 163] width 184 height 29
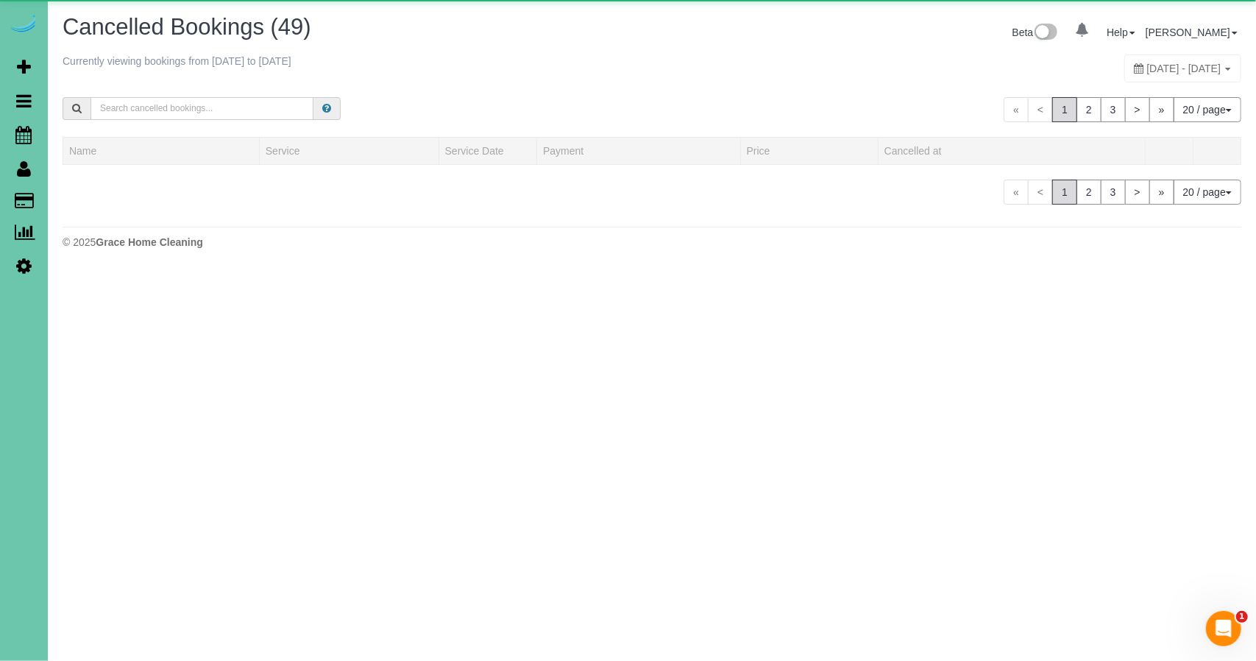
click at [213, 107] on input "text" at bounding box center [202, 108] width 223 height 23
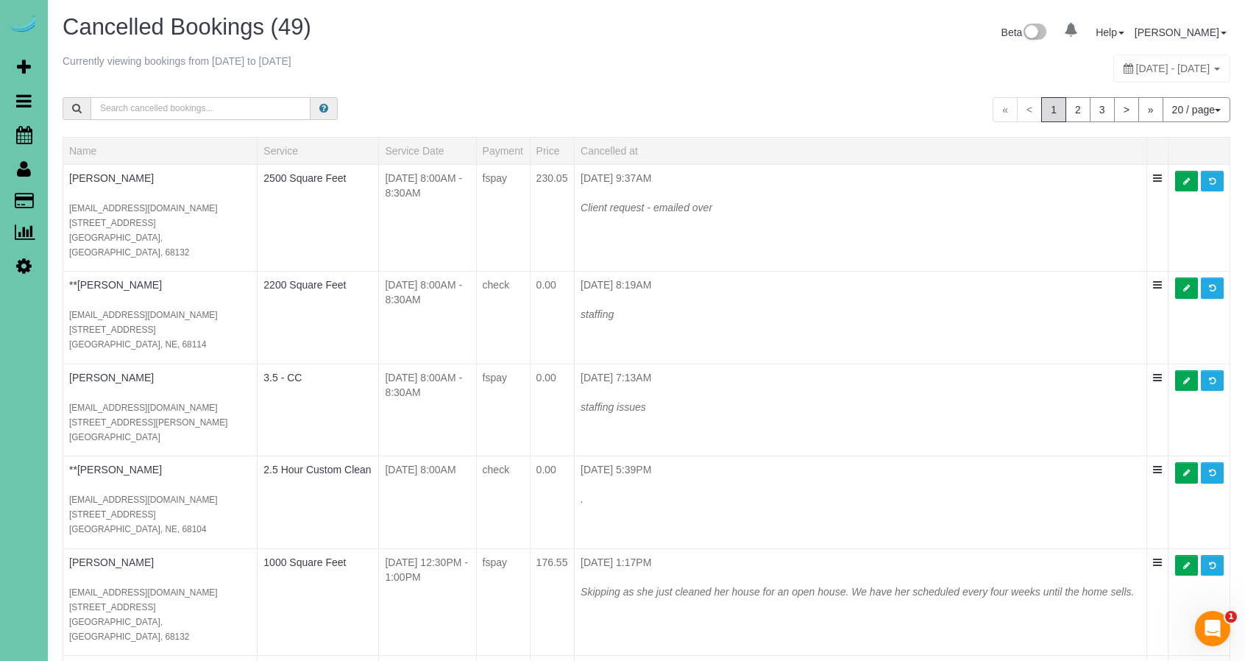
paste input "[PERSON_NAME]"
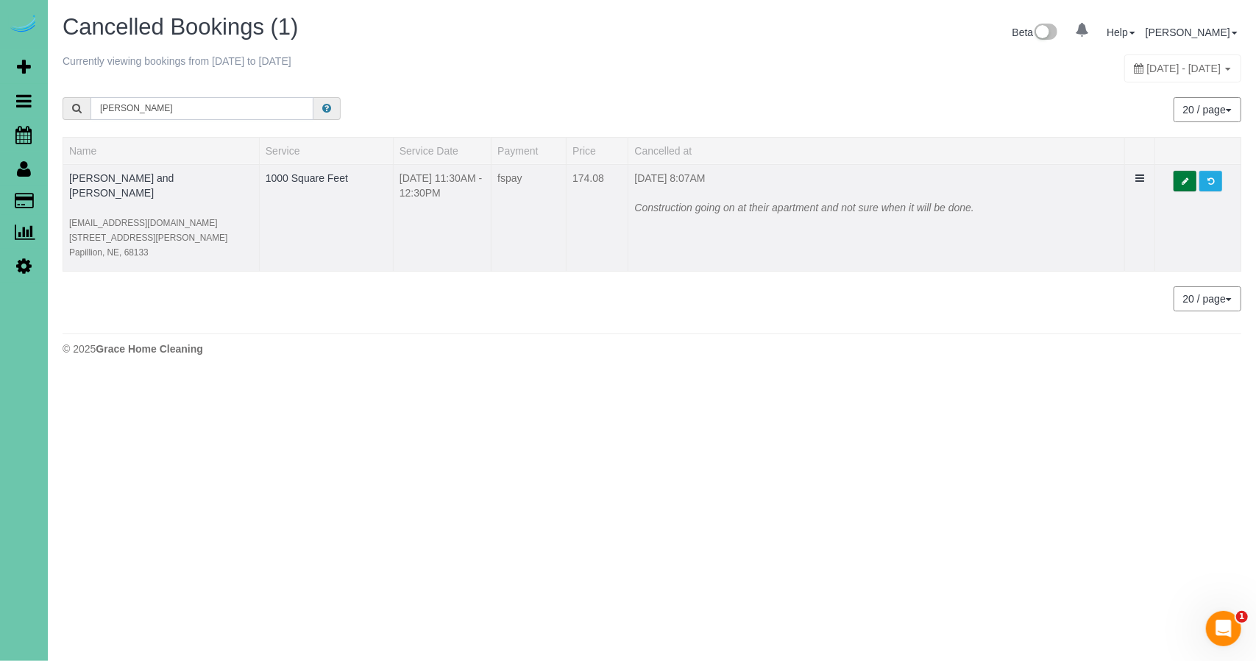
type input "[PERSON_NAME]"
click at [128, 174] on link "[PERSON_NAME] and [PERSON_NAME]" at bounding box center [121, 185] width 104 height 26
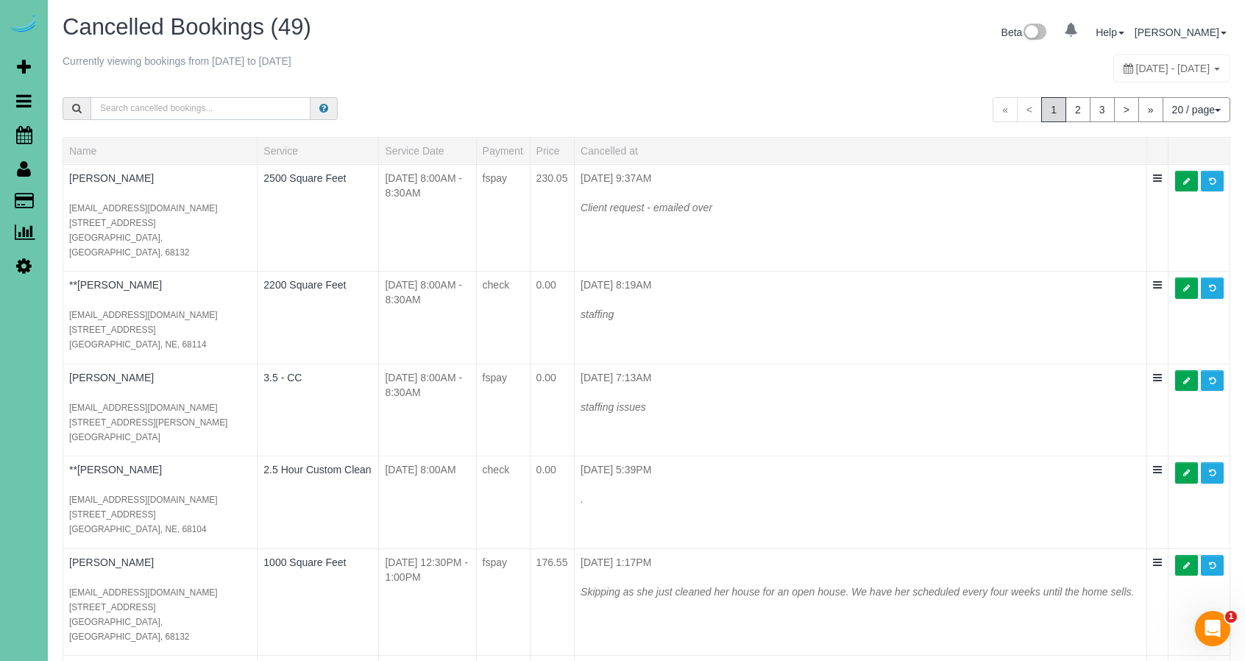
click at [255, 110] on input "text" at bounding box center [201, 108] width 220 height 23
click at [199, 105] on input "text" at bounding box center [201, 108] width 220 height 23
click at [1113, 61] on div "[DATE] - [DATE]" at bounding box center [1171, 68] width 117 height 28
type input "**********"
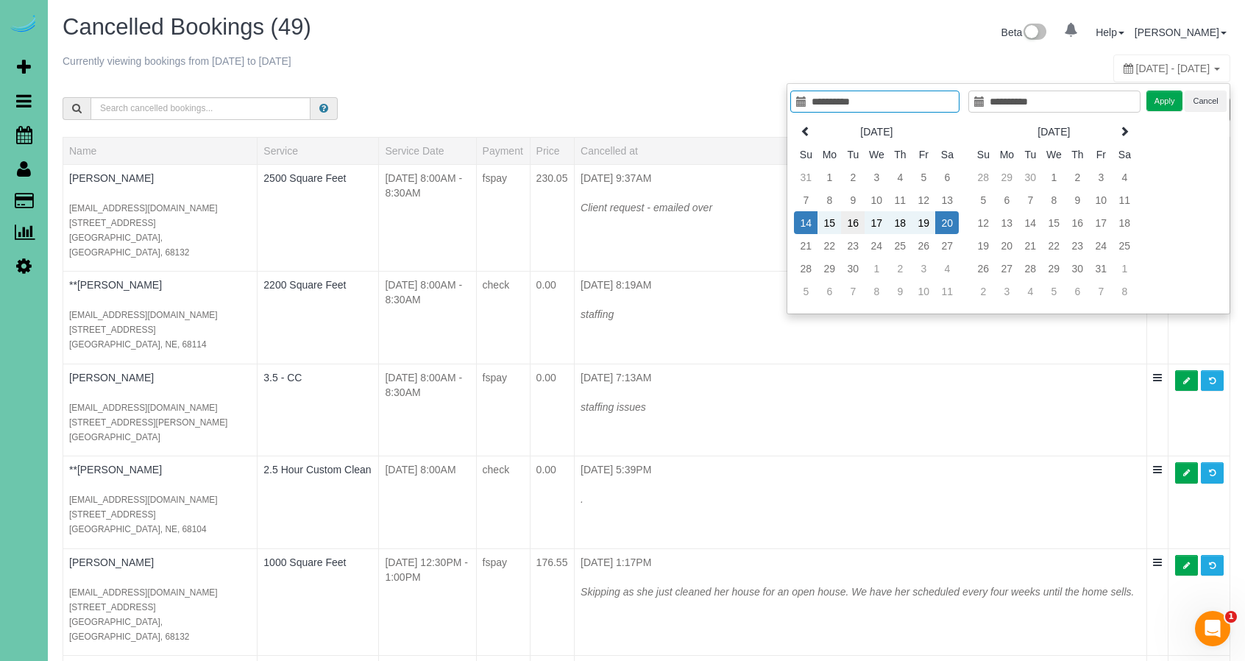
type input "**********"
click at [853, 223] on td "16" at bounding box center [853, 222] width 24 height 23
type input "**********"
click at [853, 223] on td "16" at bounding box center [853, 222] width 24 height 23
type input "**********"
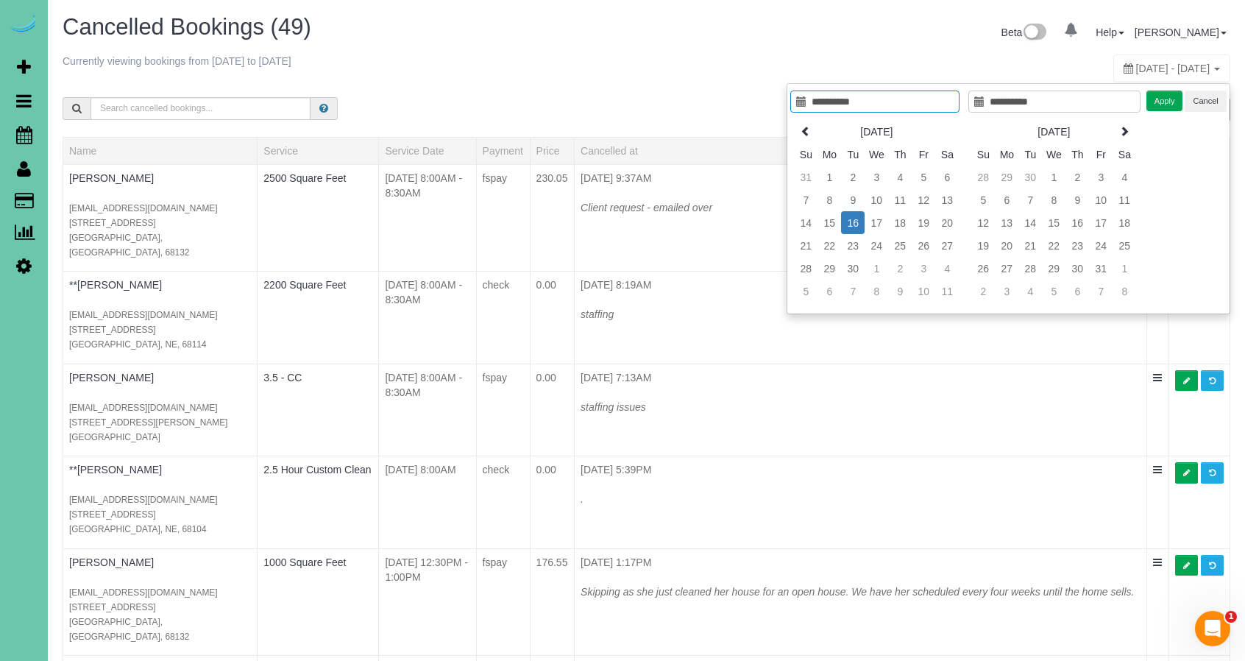
click at [1147, 103] on div "**********" at bounding box center [1009, 198] width 444 height 231
click at [1170, 99] on button "Apply" at bounding box center [1165, 101] width 37 height 21
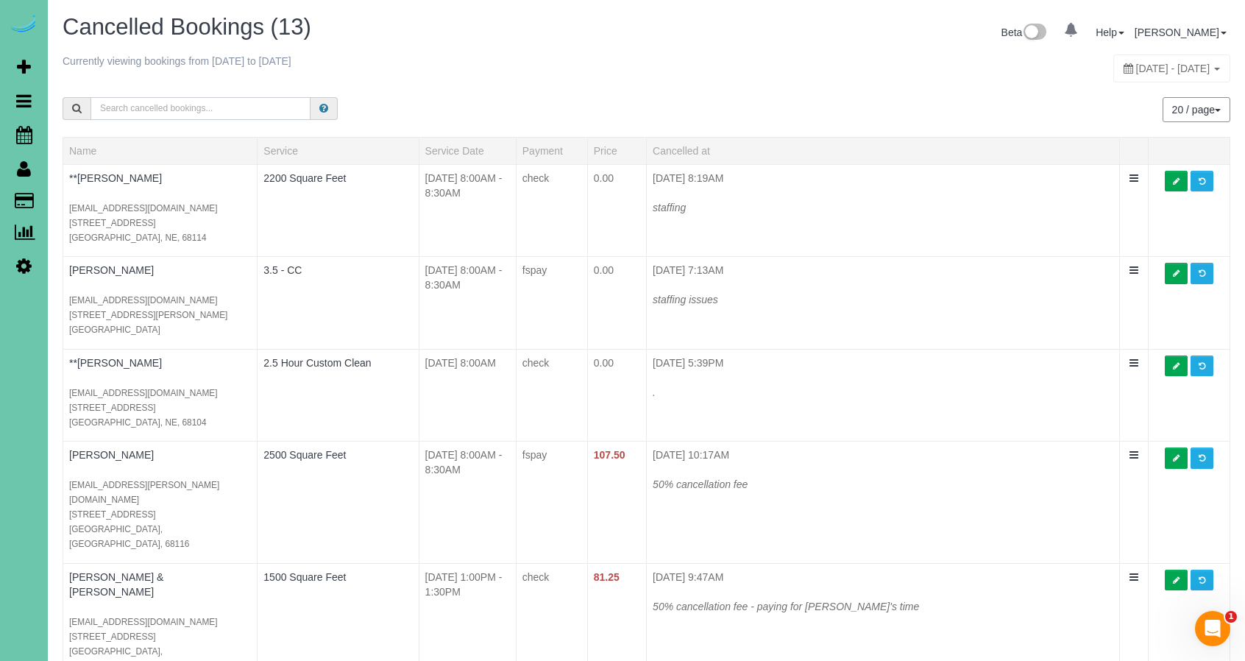
click at [125, 104] on input "text" at bounding box center [201, 108] width 220 height 23
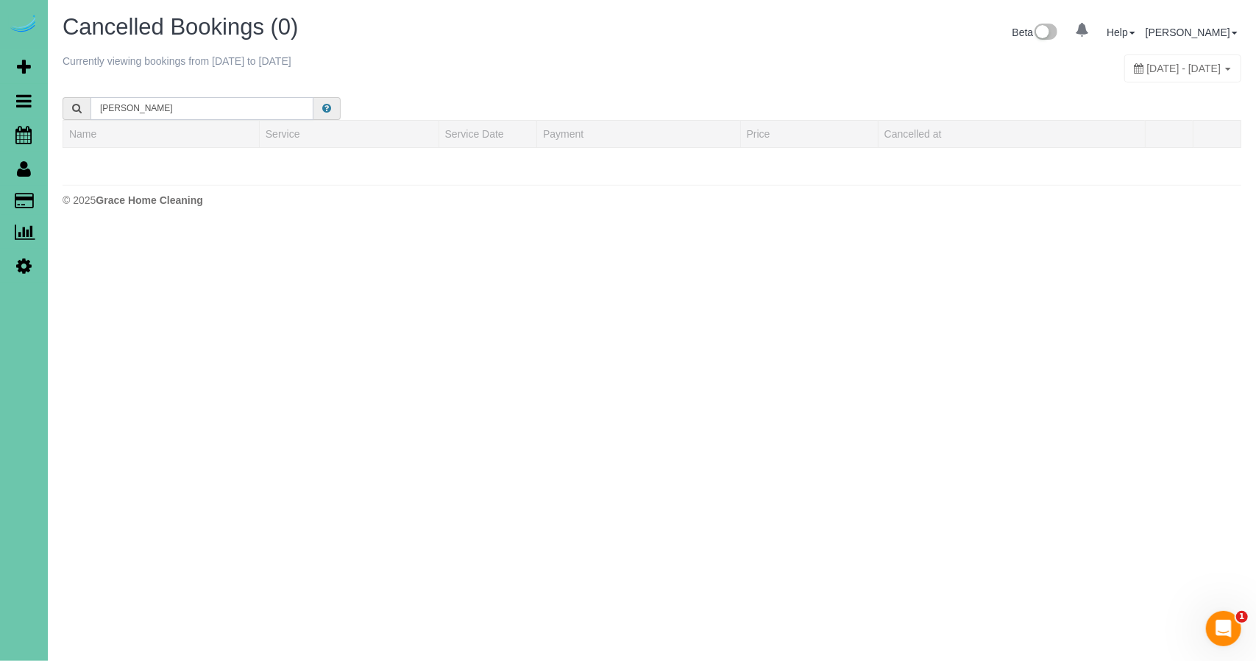
type input "[PERSON_NAME]"
